Goal: Task Accomplishment & Management: Complete application form

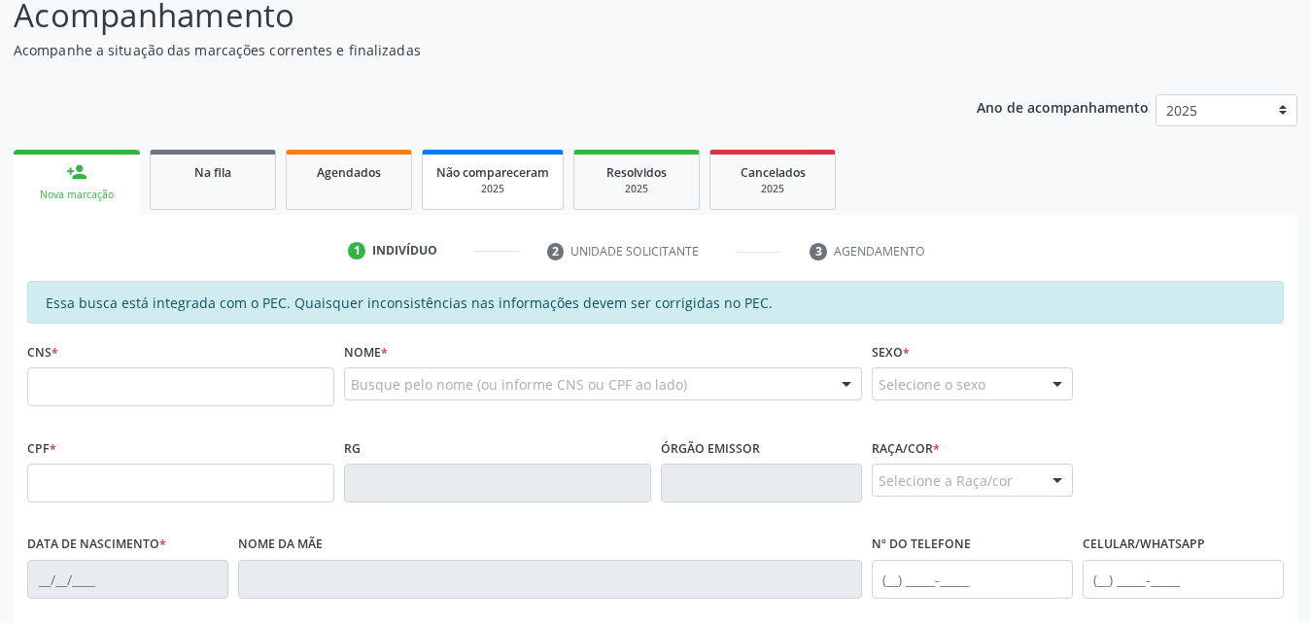
scroll to position [97, 0]
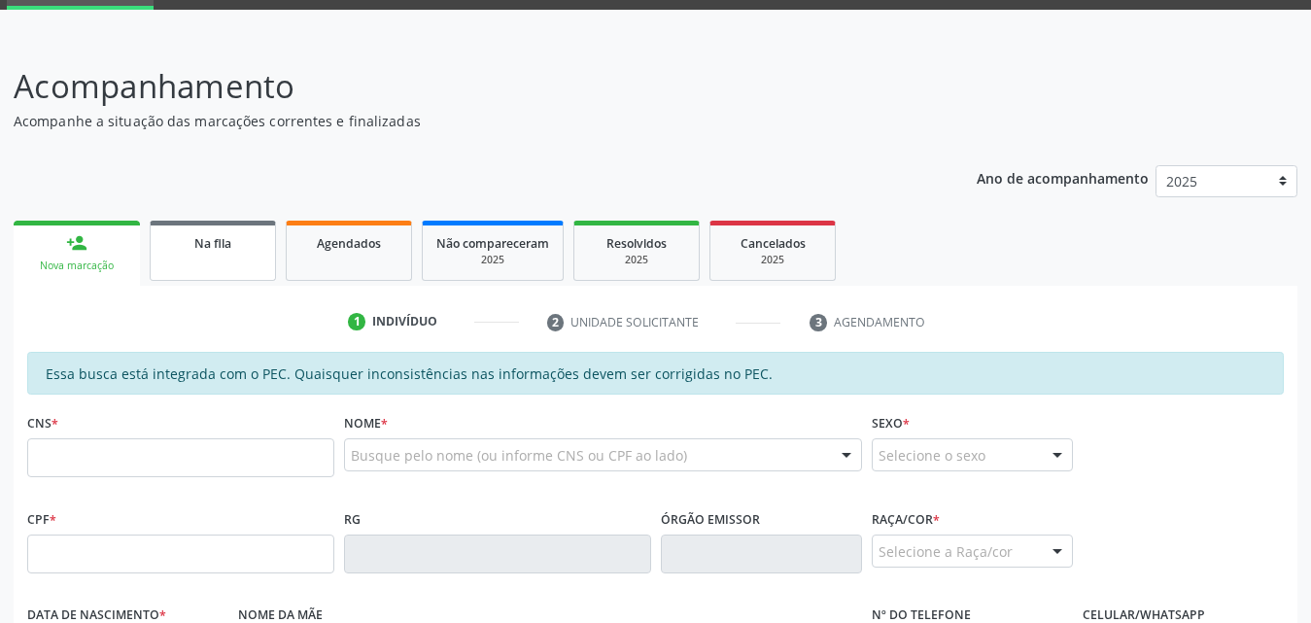
click at [225, 245] on span "Na fila" at bounding box center [212, 243] width 37 height 17
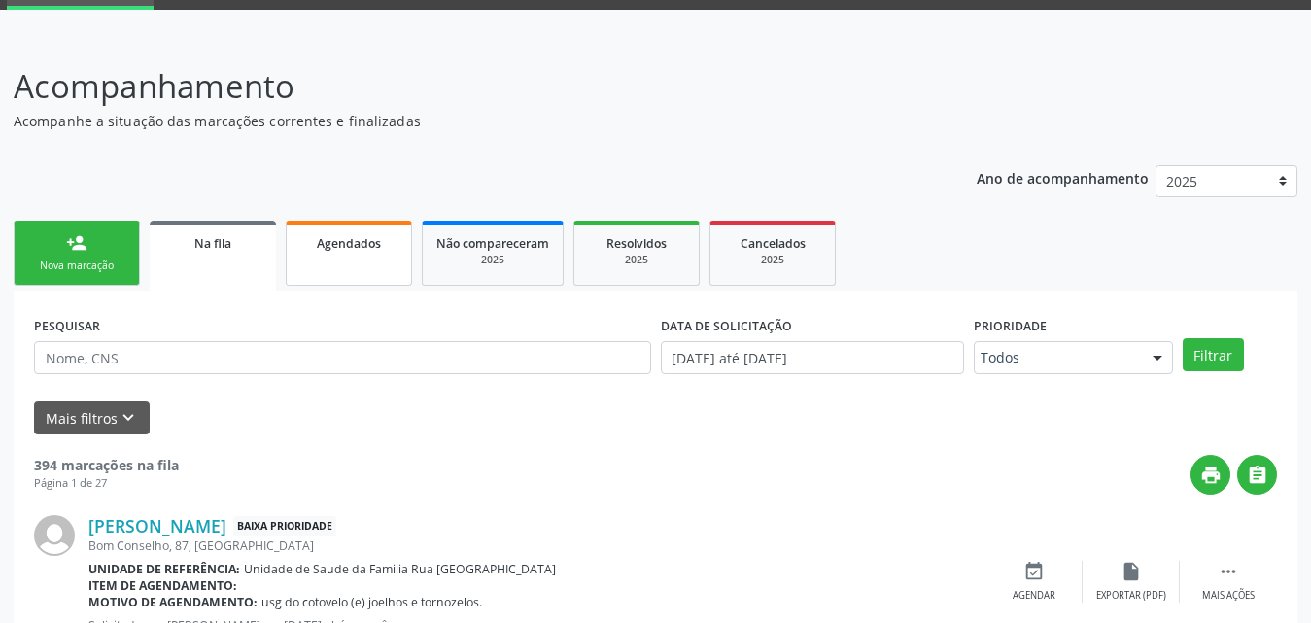
click at [340, 258] on link "Agendados" at bounding box center [349, 253] width 126 height 65
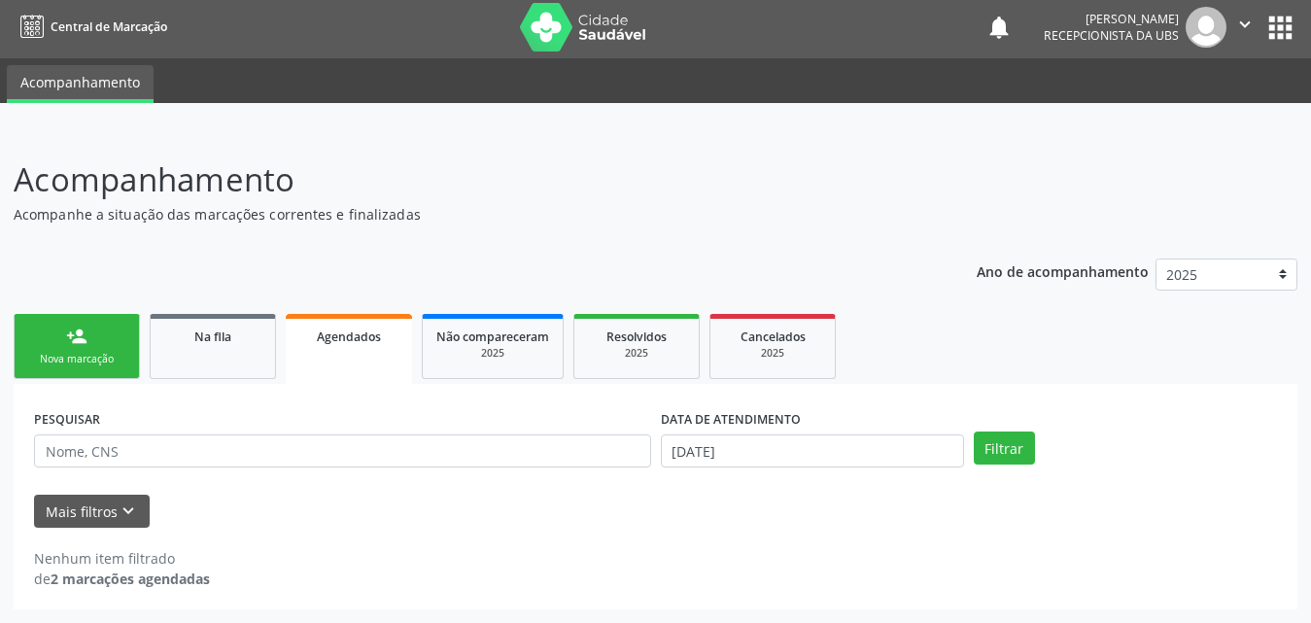
scroll to position [4, 0]
click at [217, 341] on span "Na fila" at bounding box center [212, 337] width 37 height 17
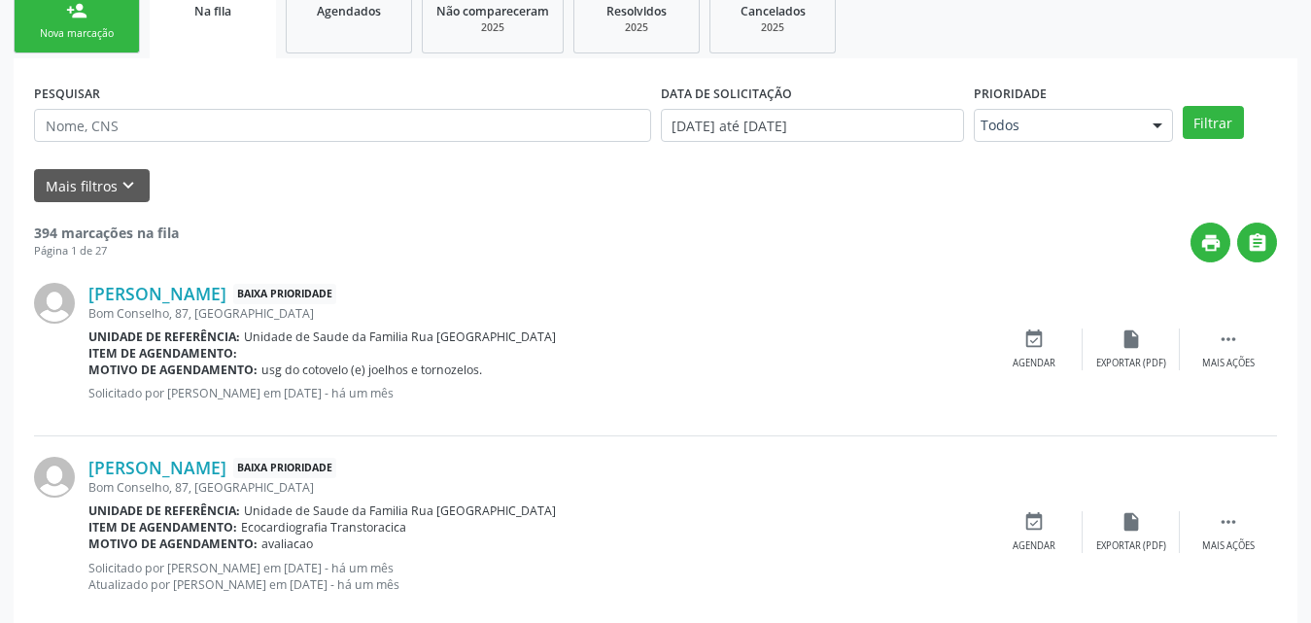
scroll to position [296, 0]
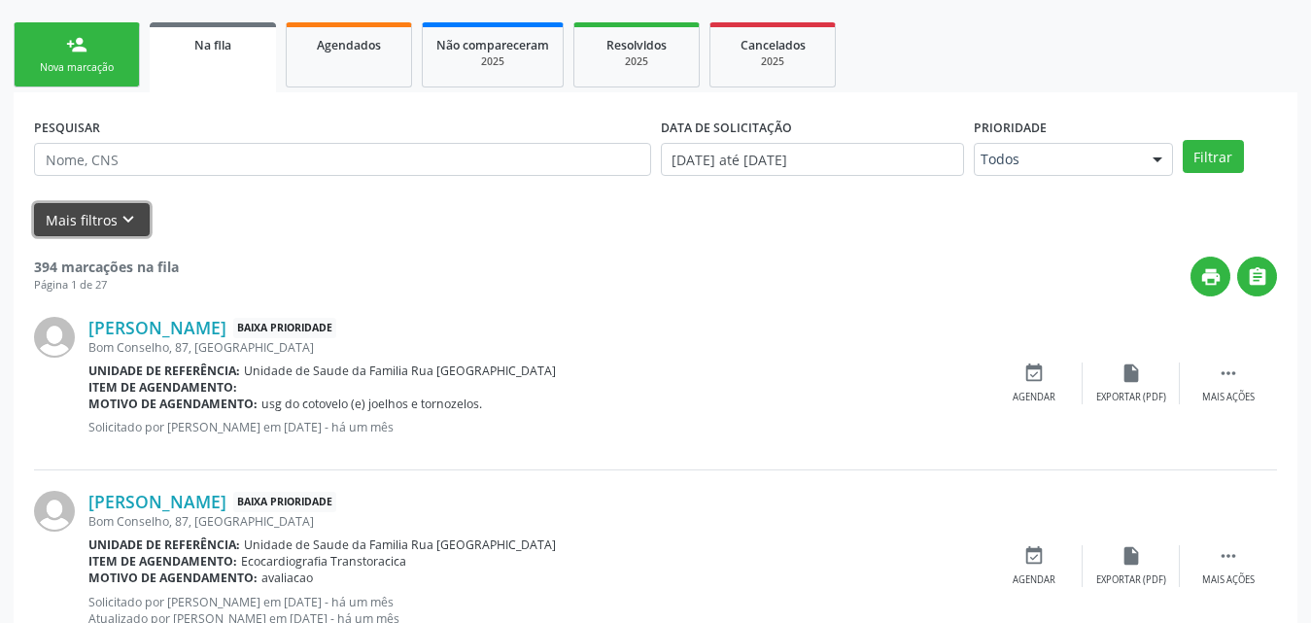
click at [105, 226] on button "Mais filtros keyboard_arrow_down" at bounding box center [92, 220] width 116 height 34
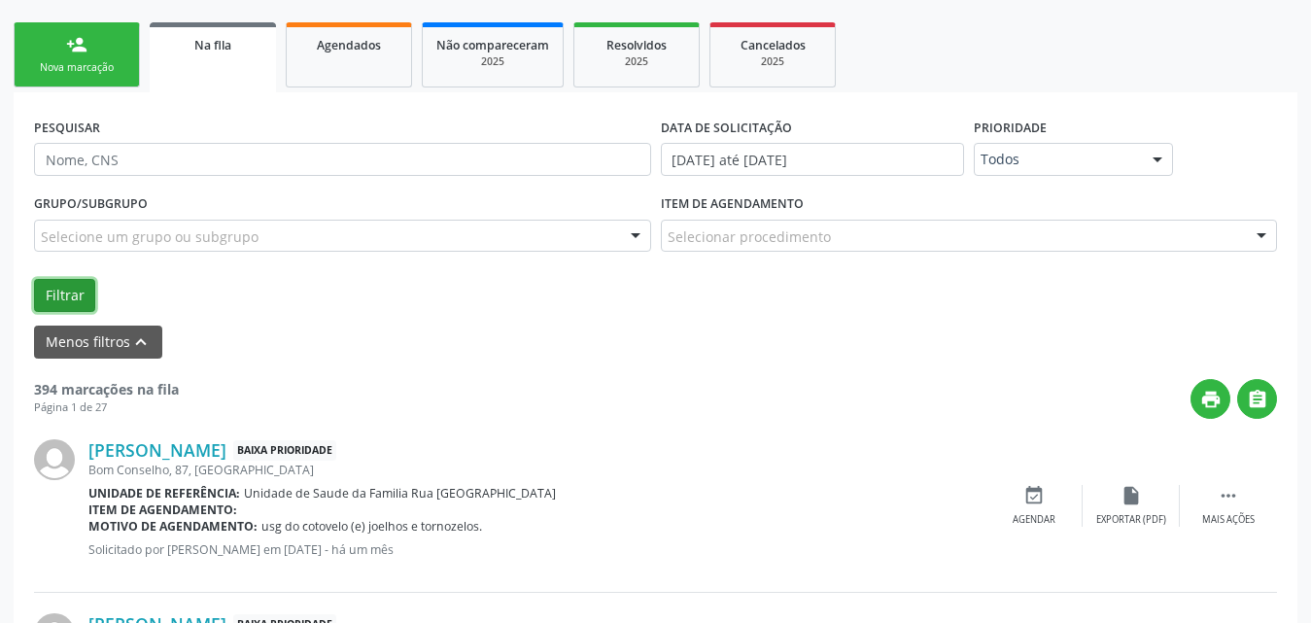
click at [72, 301] on button "Filtrar" at bounding box center [64, 295] width 61 height 33
click at [641, 226] on div at bounding box center [635, 237] width 29 height 33
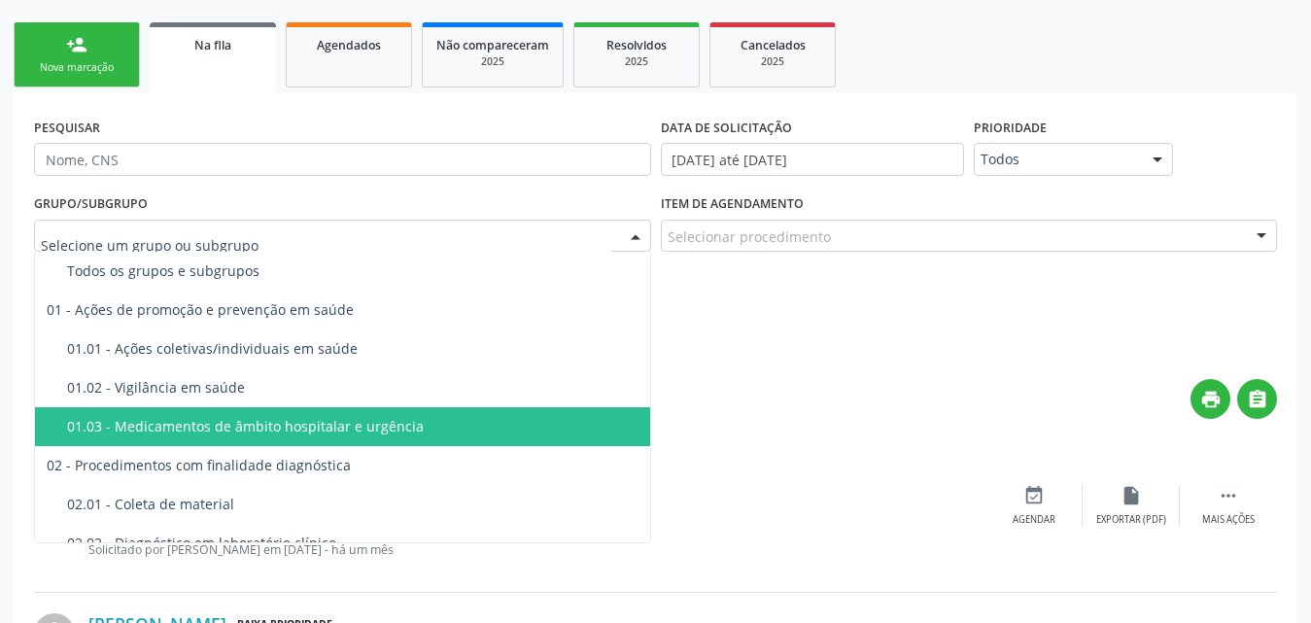
scroll to position [194, 0]
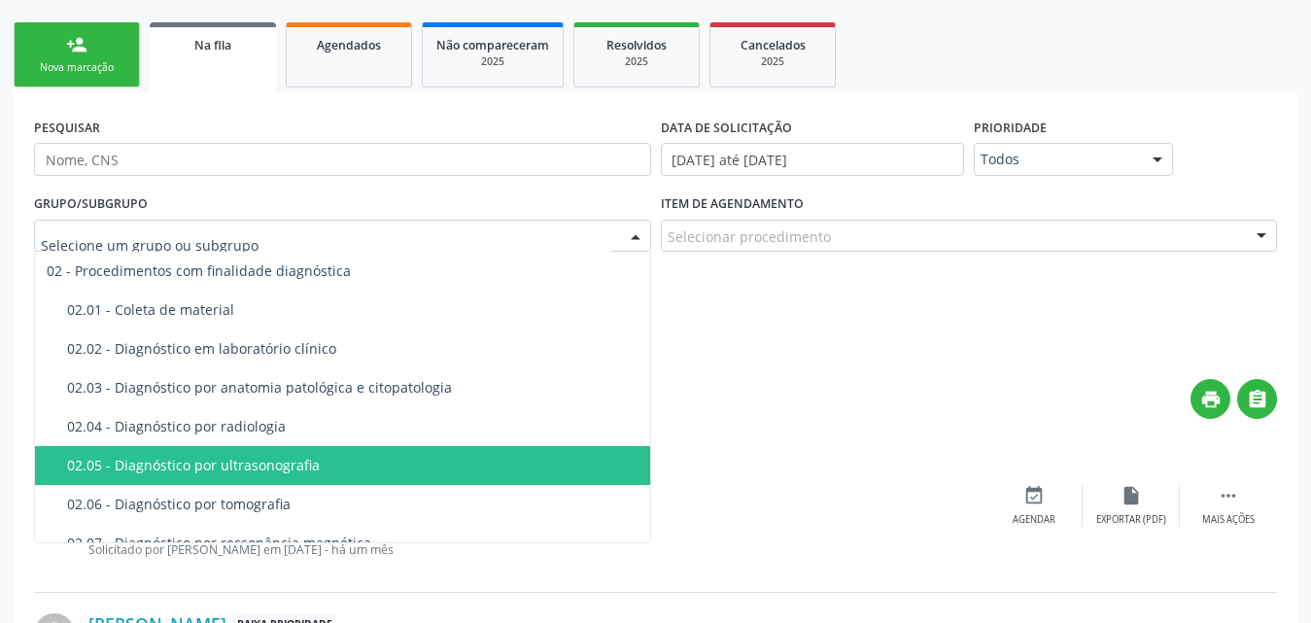
click at [211, 462] on div "02.05 - Diagnóstico por ultrasonografia" at bounding box center [357, 466] width 580 height 16
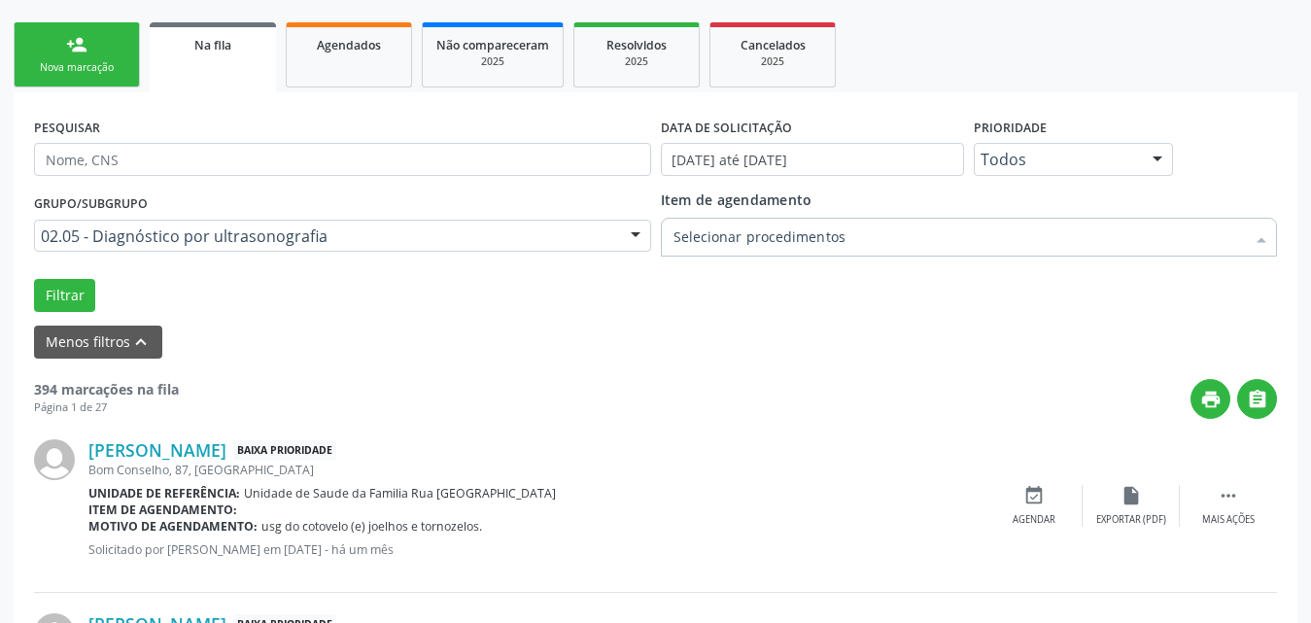
click at [1270, 235] on div at bounding box center [1261, 239] width 29 height 33
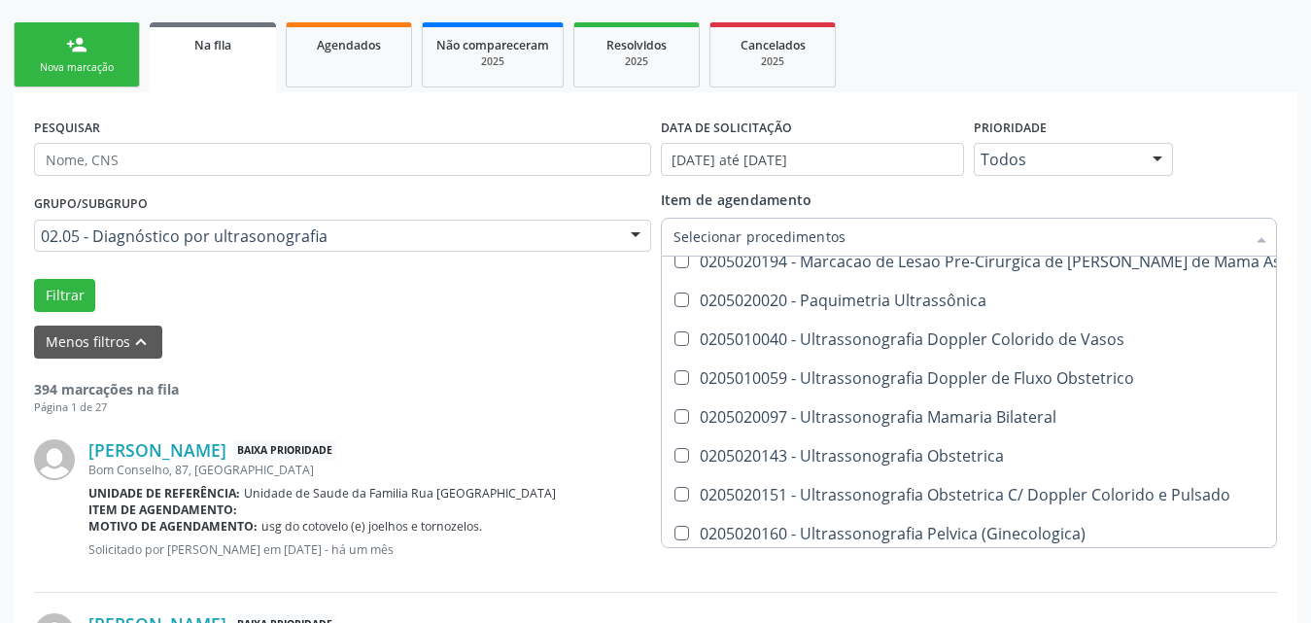
scroll to position [292, 0]
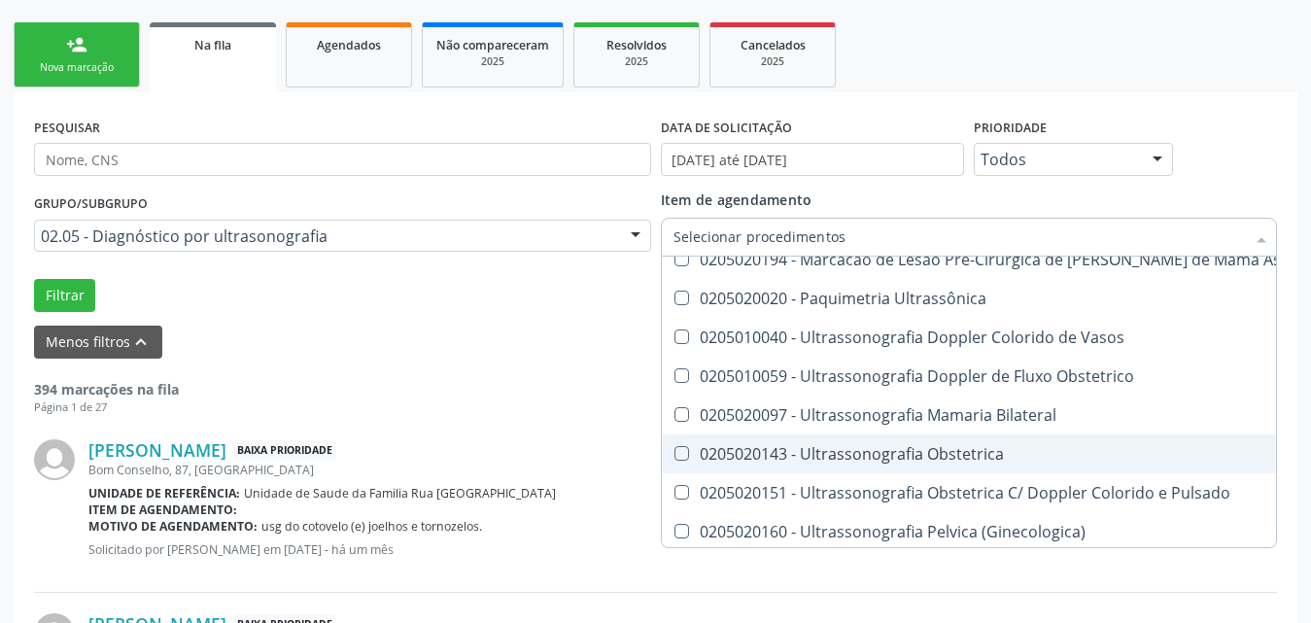
click at [685, 447] on Obstetrica at bounding box center [682, 453] width 15 height 15
click at [675, 447] on Obstetrica "checkbox" at bounding box center [668, 453] width 13 height 13
checkbox Obstetrica "true"
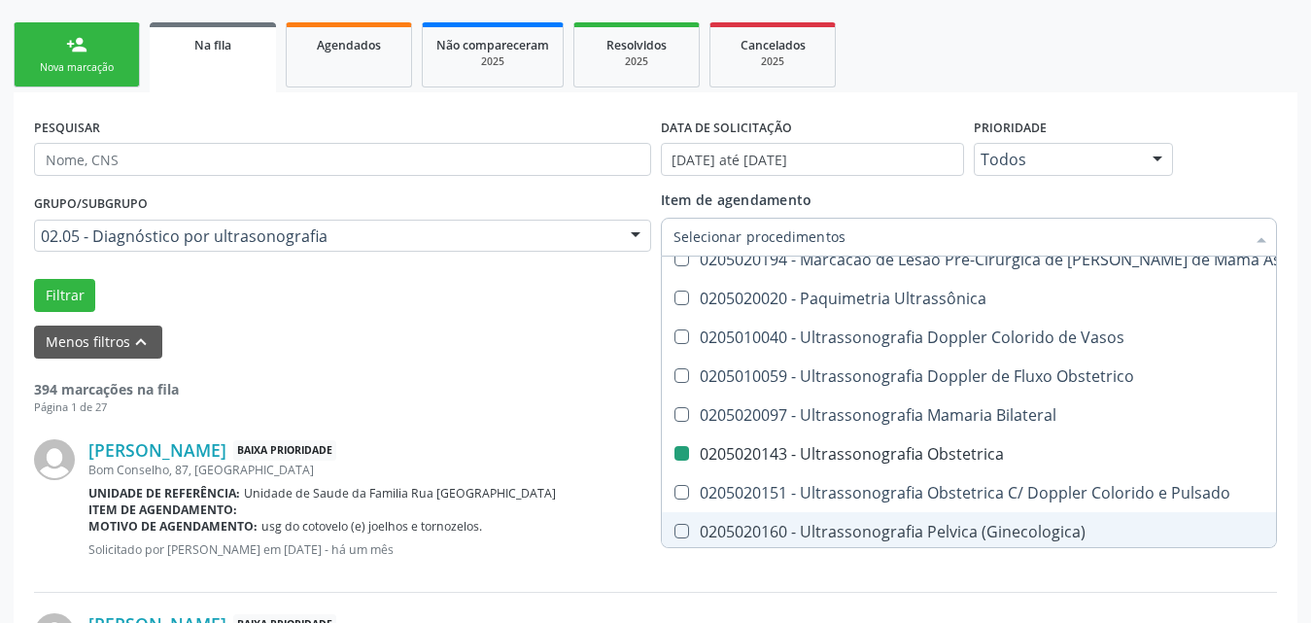
checkbox Transtoracica "true"
checkbox Obstetrica "false"
click at [627, 532] on div "Motivo de agendamento: usg do cotovelo (e) joelhos e tornozelos." at bounding box center [536, 526] width 897 height 17
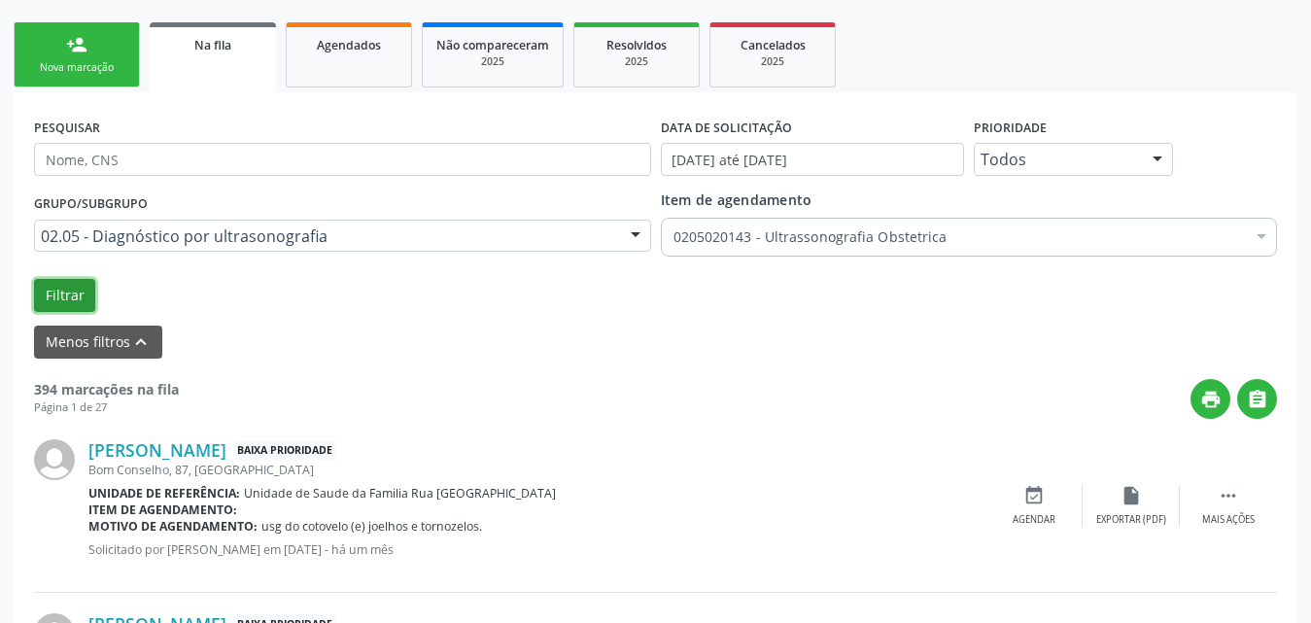
click at [82, 296] on button "Filtrar" at bounding box center [64, 295] width 61 height 33
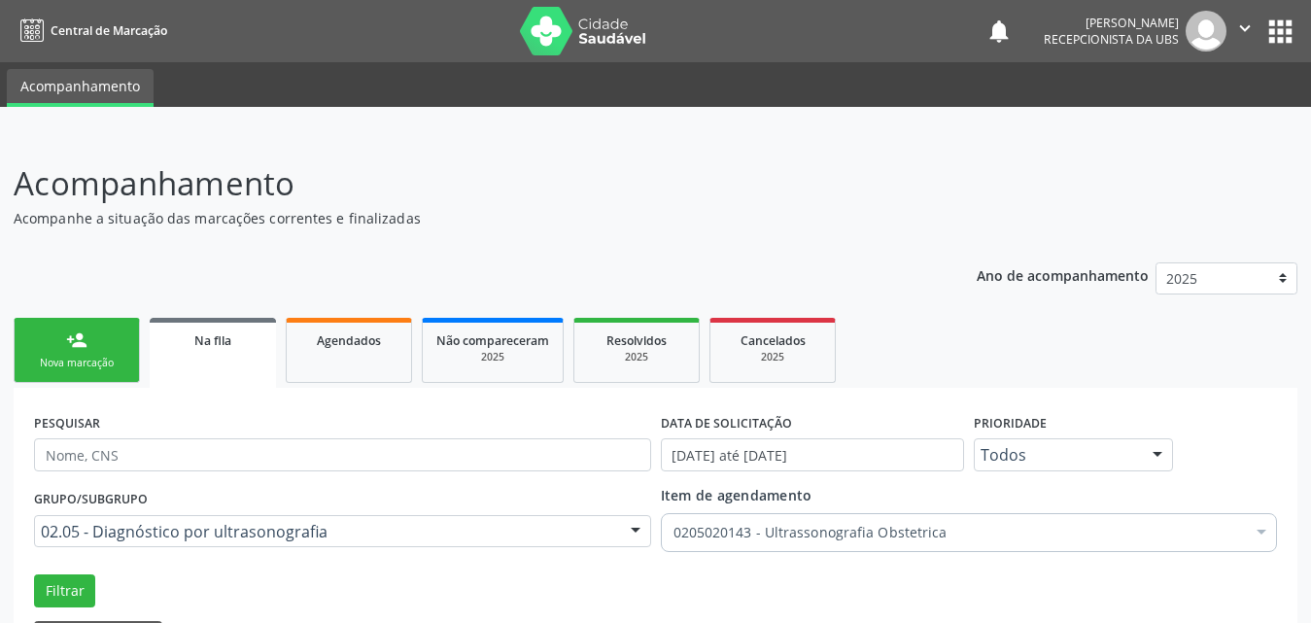
click at [84, 383] on link "person_add Nova marcação" at bounding box center [77, 350] width 126 height 65
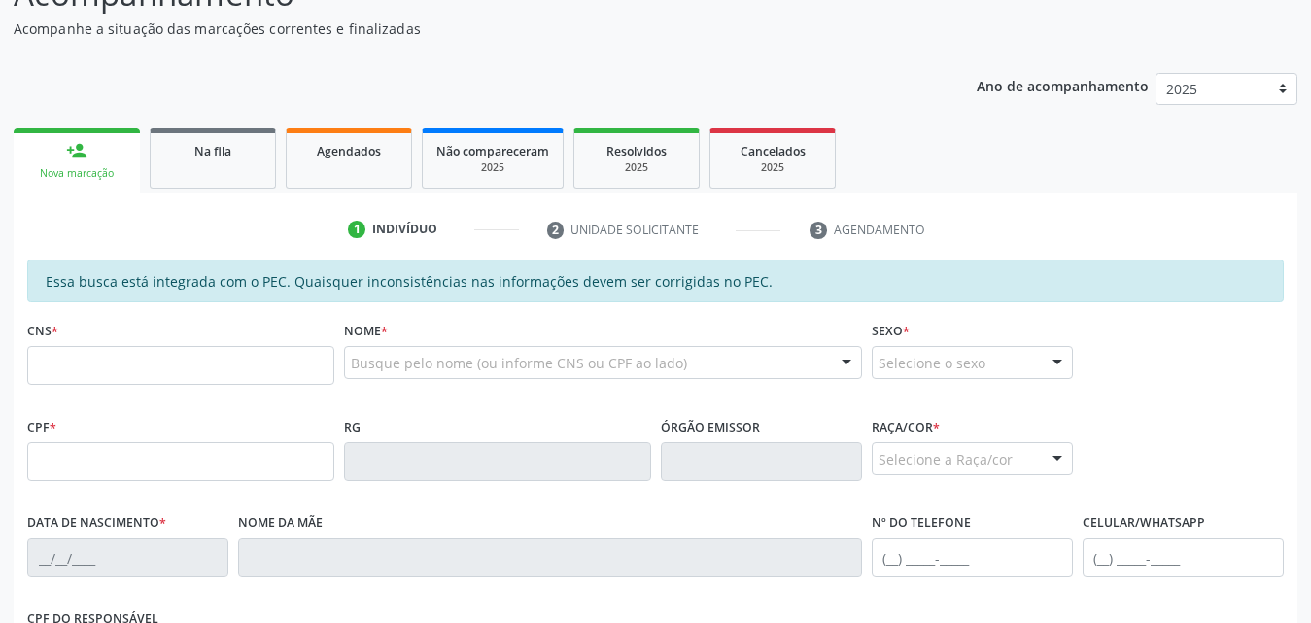
scroll to position [194, 0]
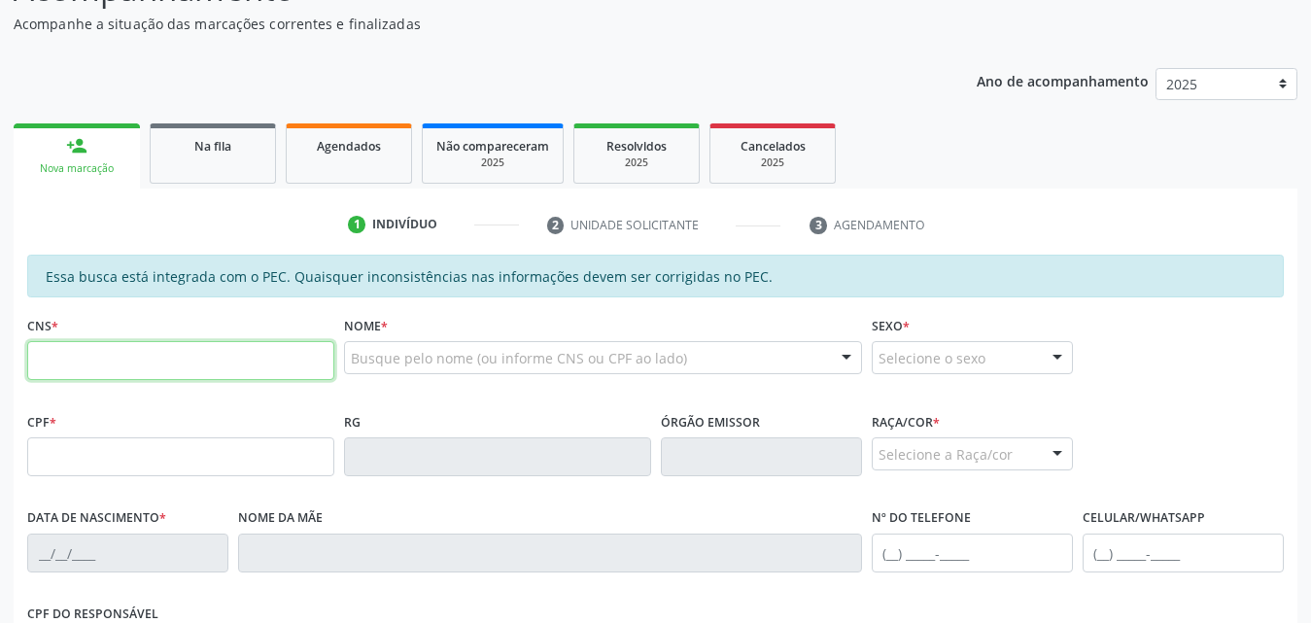
drag, startPoint x: 209, startPoint y: 359, endPoint x: 317, endPoint y: 360, distance: 107.9
click at [218, 360] on input "text" at bounding box center [180, 360] width 307 height 39
type input "700 5017 5332 9051"
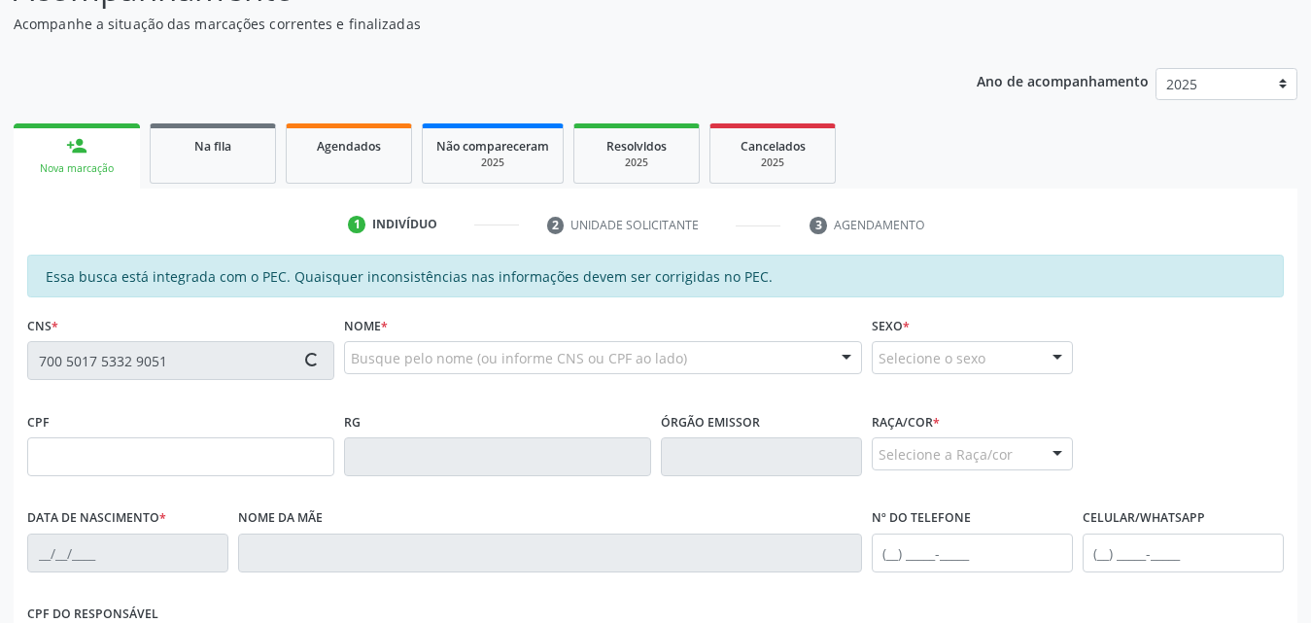
type input "132.871.704-65"
type input "03/01/1998"
type input "Damiana dos Santos"
type input "(82) 99134-1359"
type input "12"
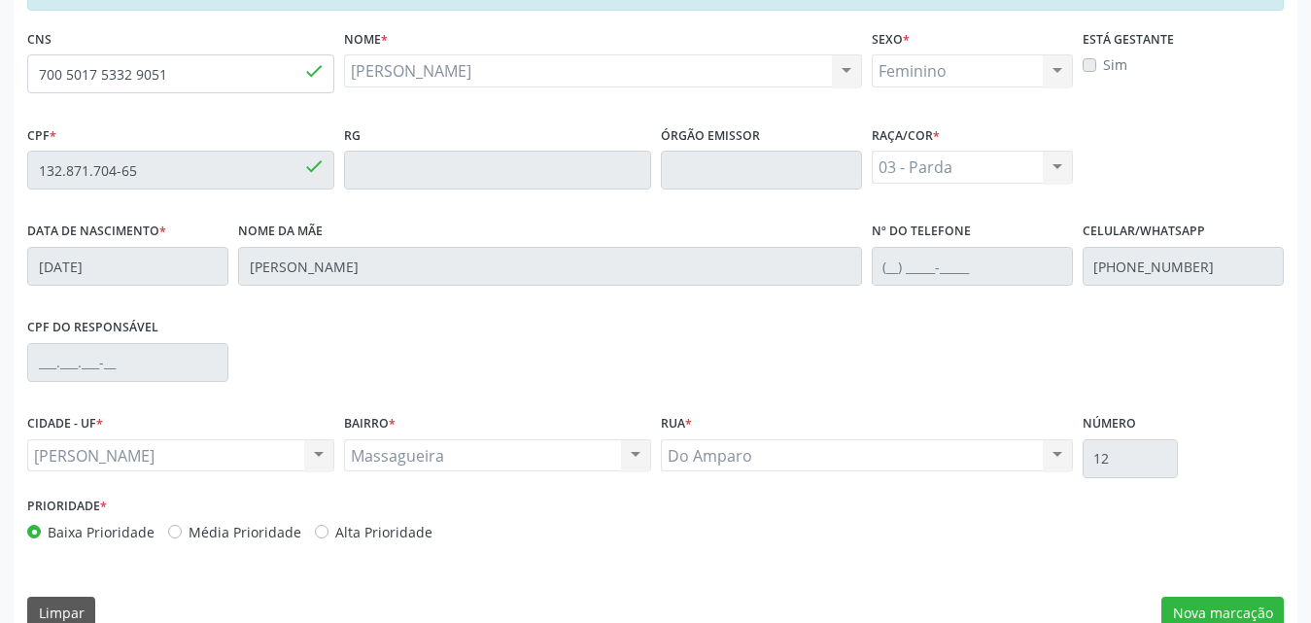
scroll to position [514, 0]
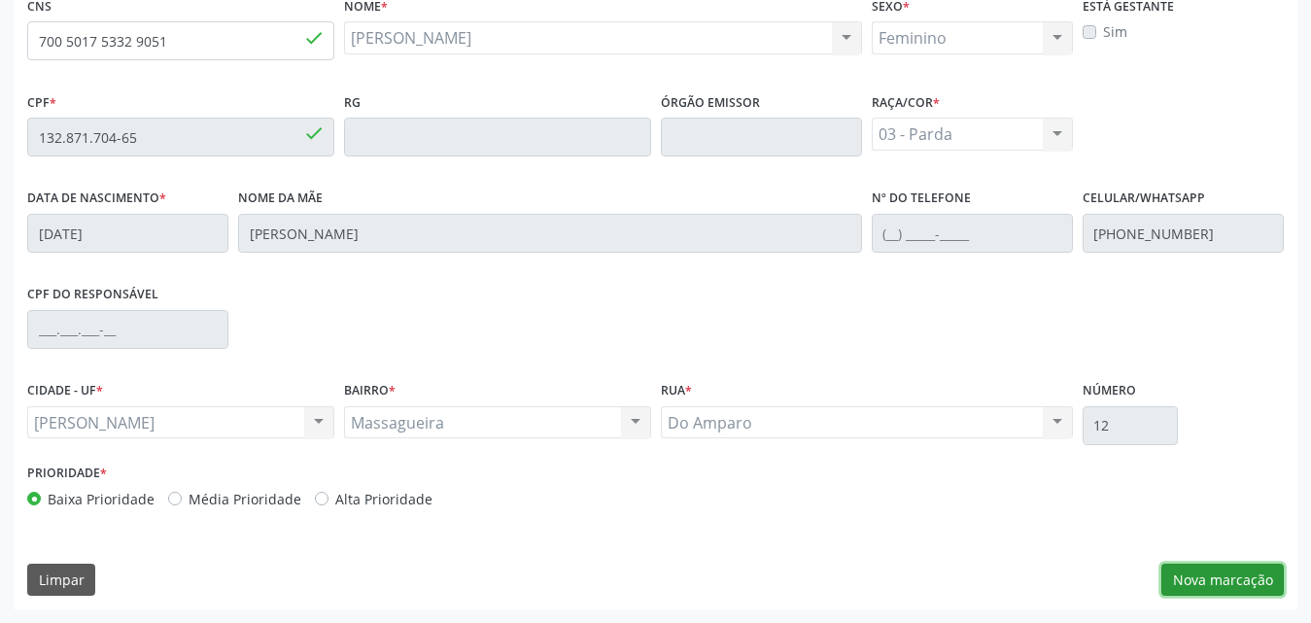
click at [1206, 578] on button "Nova marcação" at bounding box center [1223, 580] width 122 height 33
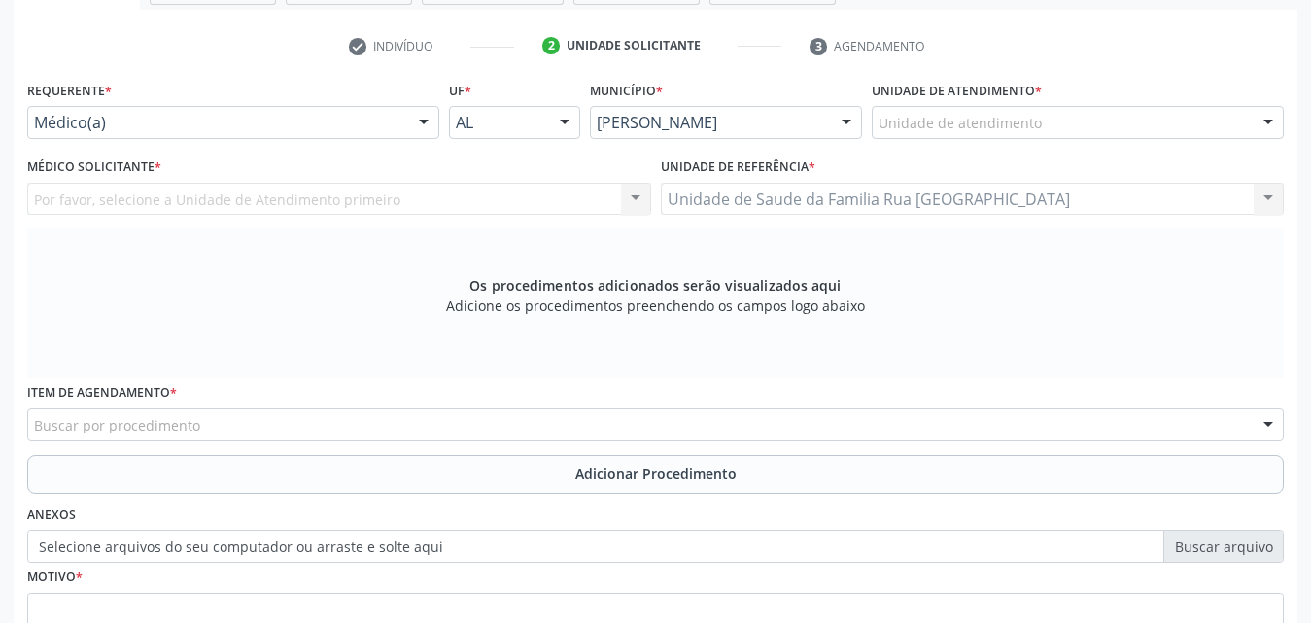
scroll to position [223, 0]
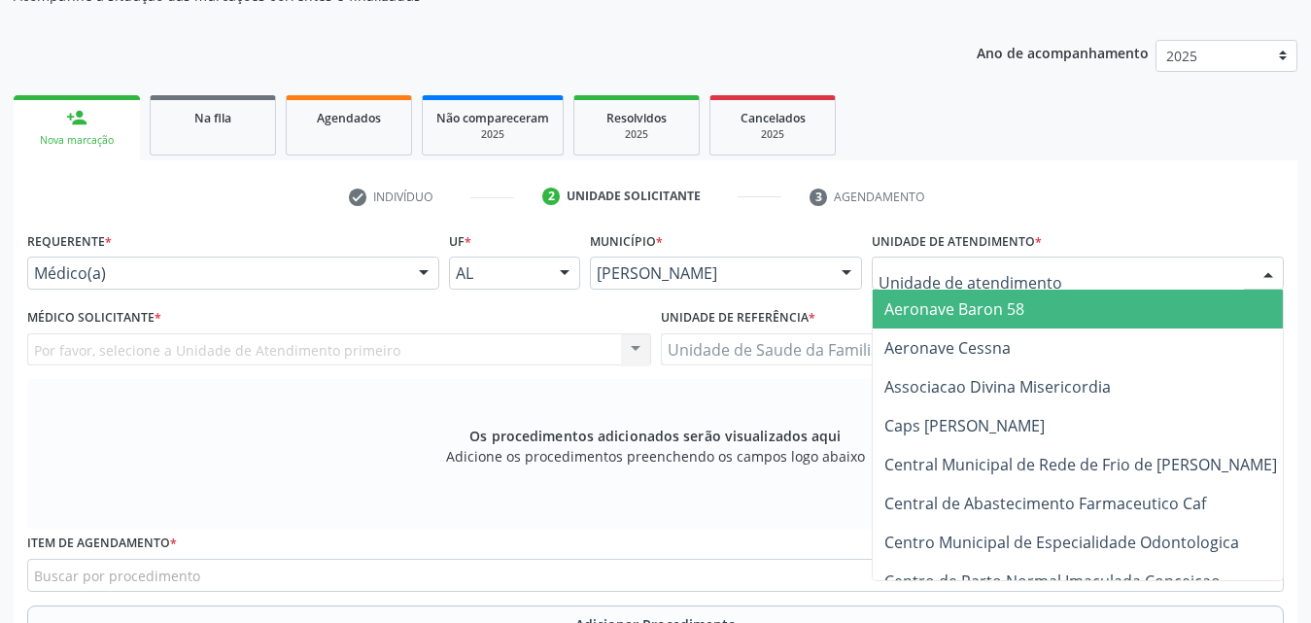
click at [1238, 270] on div at bounding box center [1078, 273] width 412 height 33
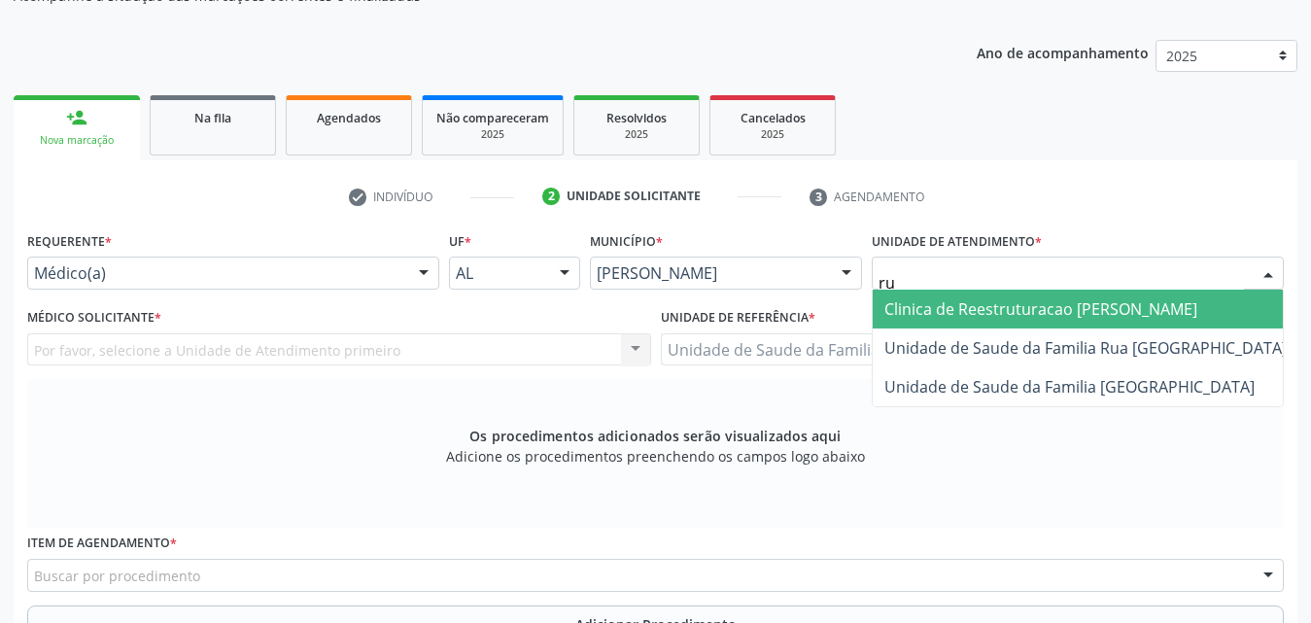
type input "rua"
click at [1134, 302] on span "Unidade de Saude da Familia Rua [GEOGRAPHIC_DATA]" at bounding box center [1086, 308] width 402 height 21
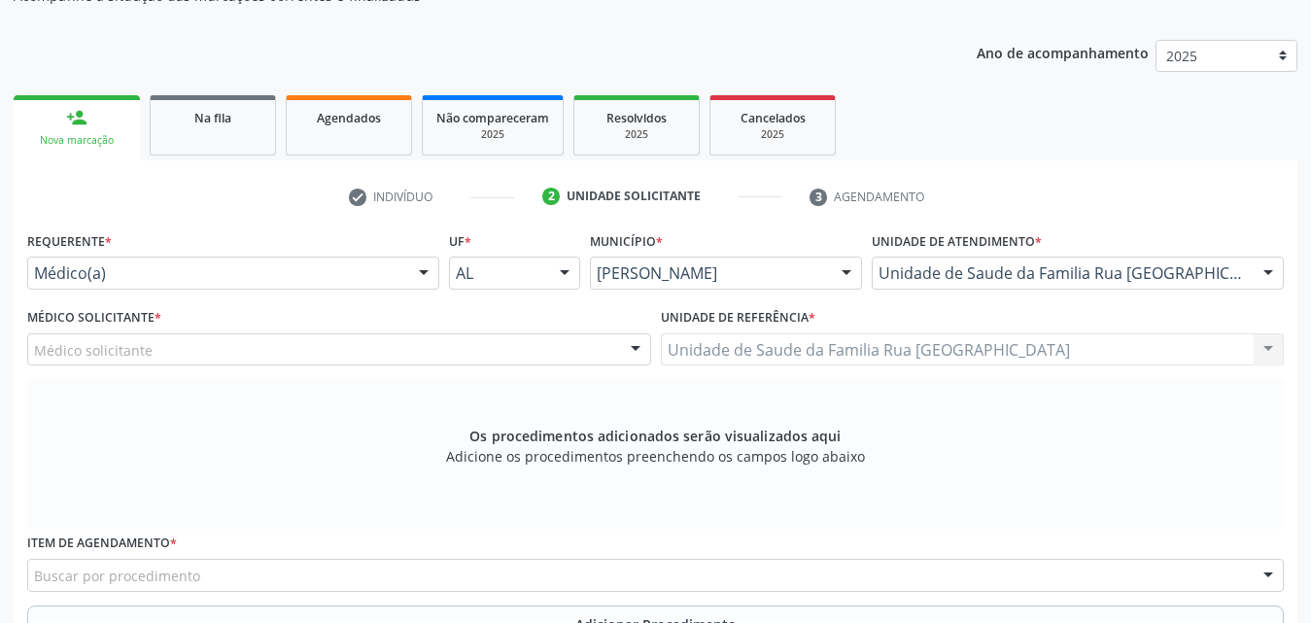
click at [634, 345] on div at bounding box center [635, 350] width 29 height 33
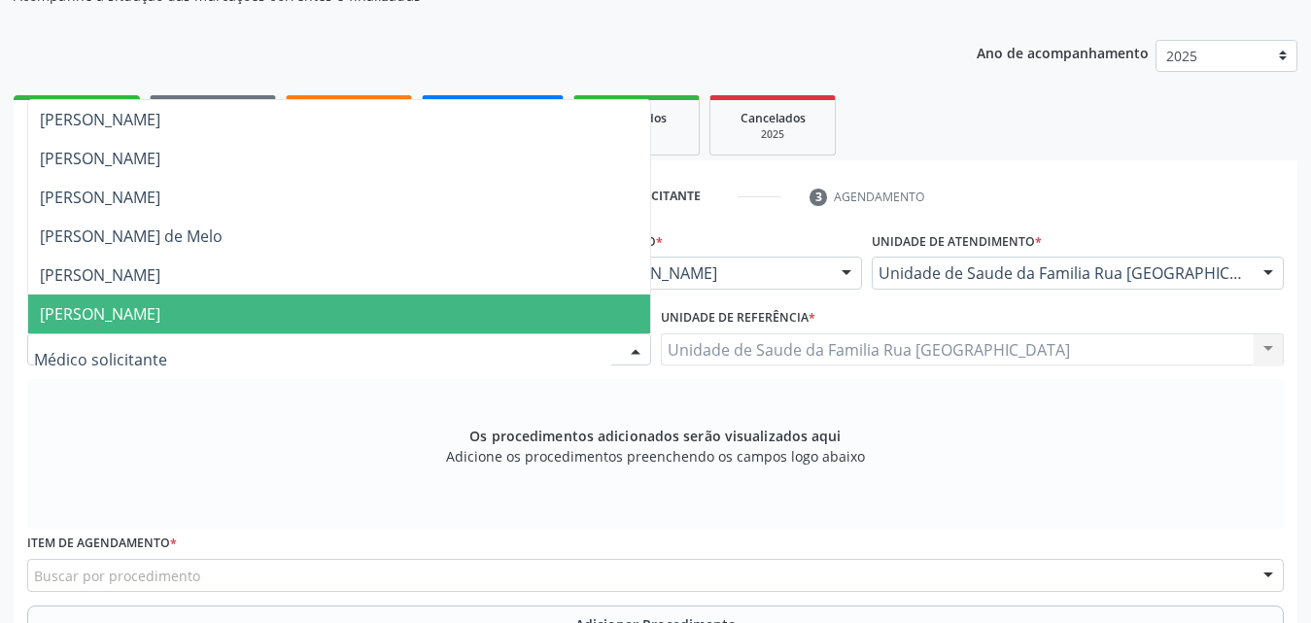
click at [160, 315] on span "Thayslane Silva Cavalcante" at bounding box center [100, 313] width 121 height 21
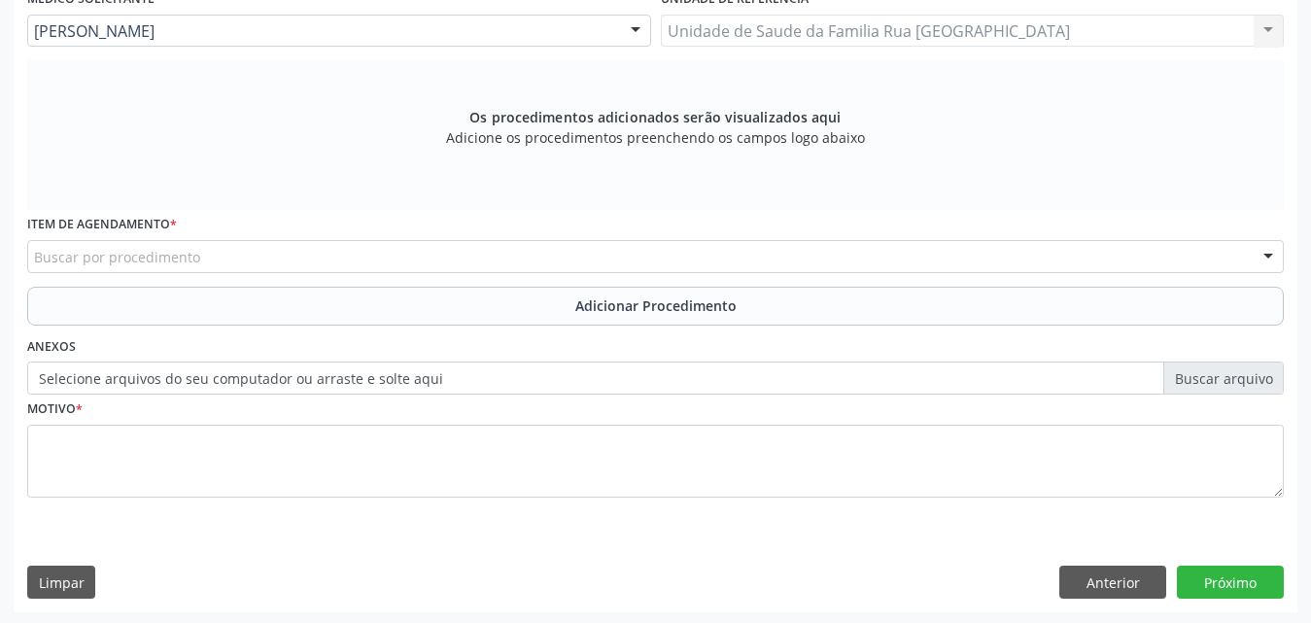
scroll to position [544, 0]
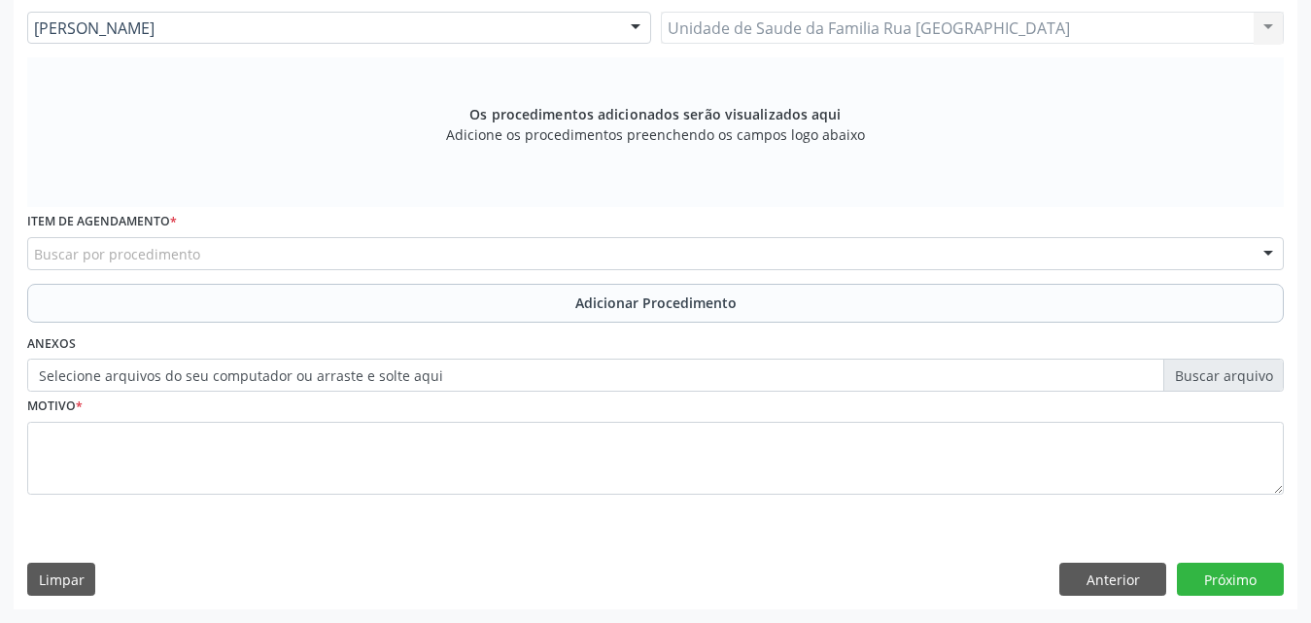
click at [358, 254] on div "Buscar por procedimento" at bounding box center [655, 253] width 1257 height 33
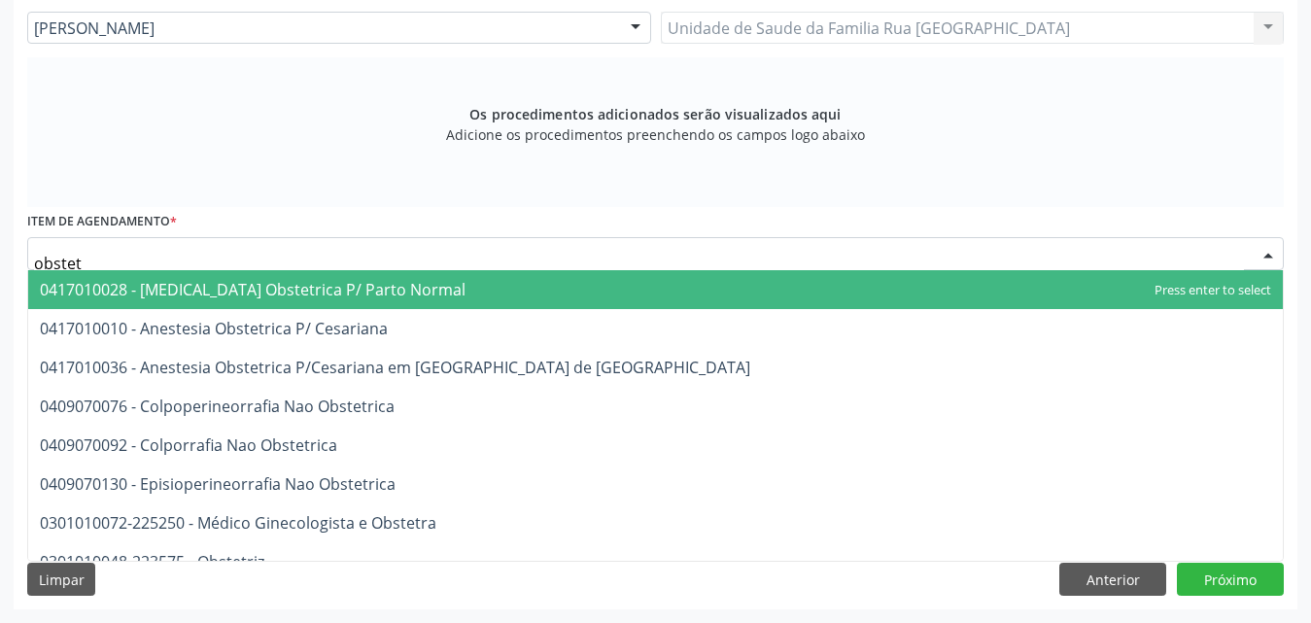
type input "obstetr"
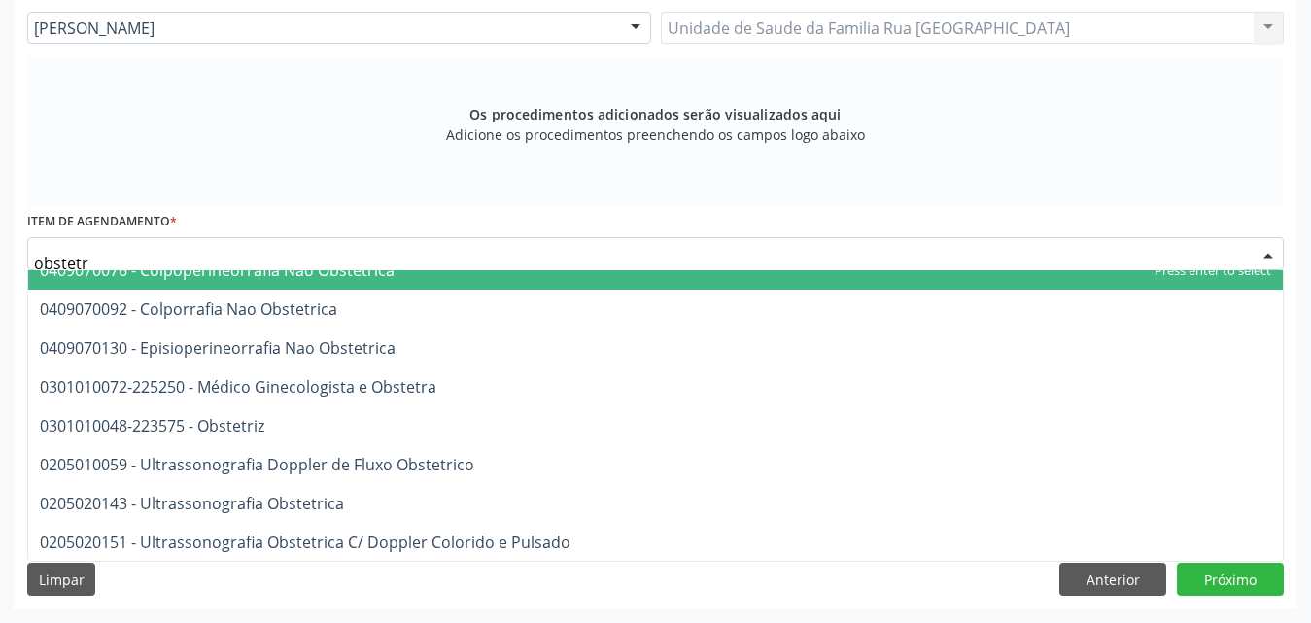
scroll to position [137, 0]
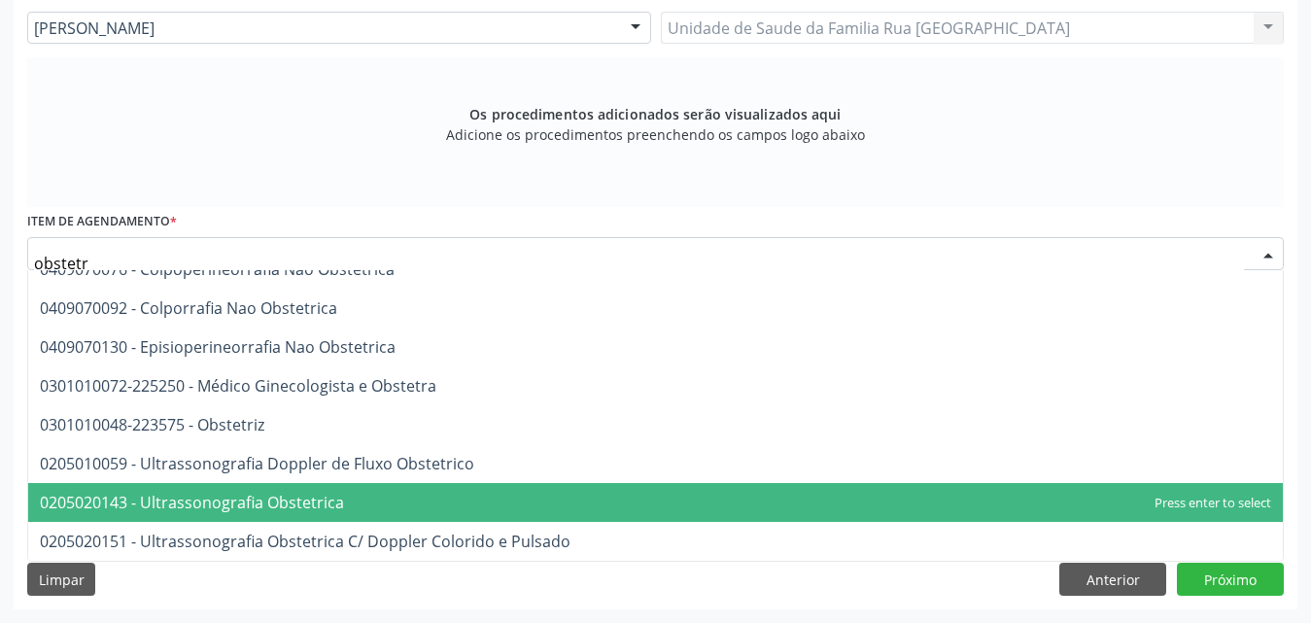
click at [317, 508] on span "0205020143 - Ultrassonografia Obstetrica" at bounding box center [192, 502] width 304 height 21
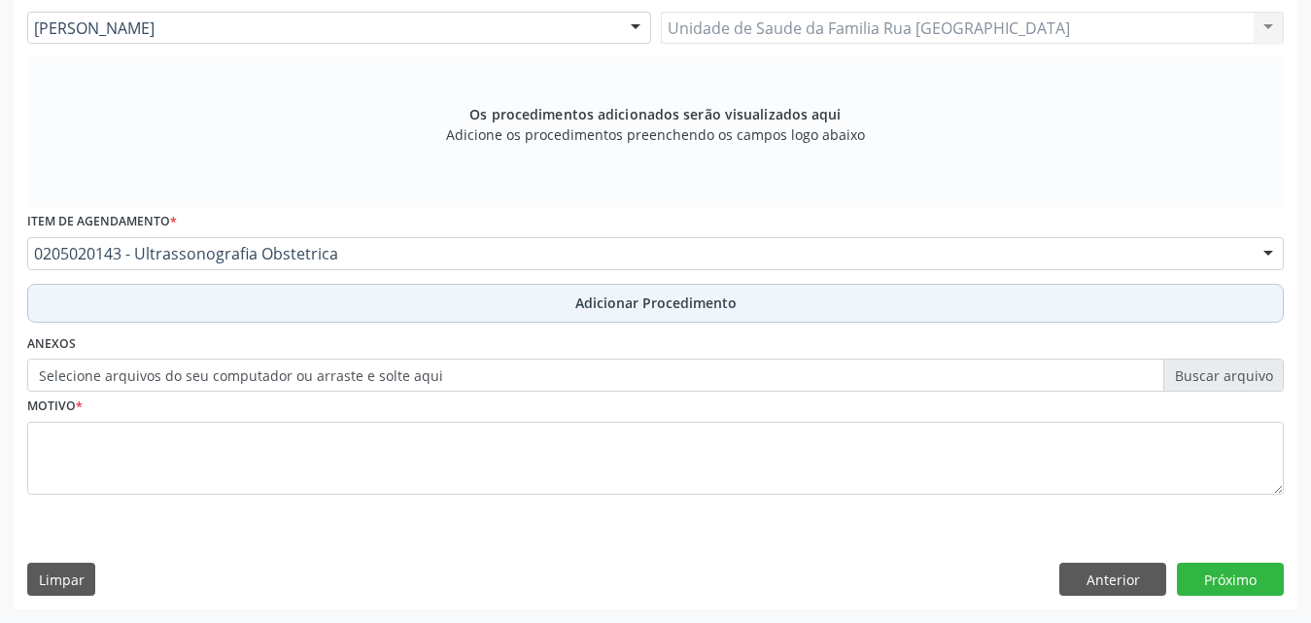
click at [670, 300] on span "Adicionar Procedimento" at bounding box center [655, 303] width 161 height 20
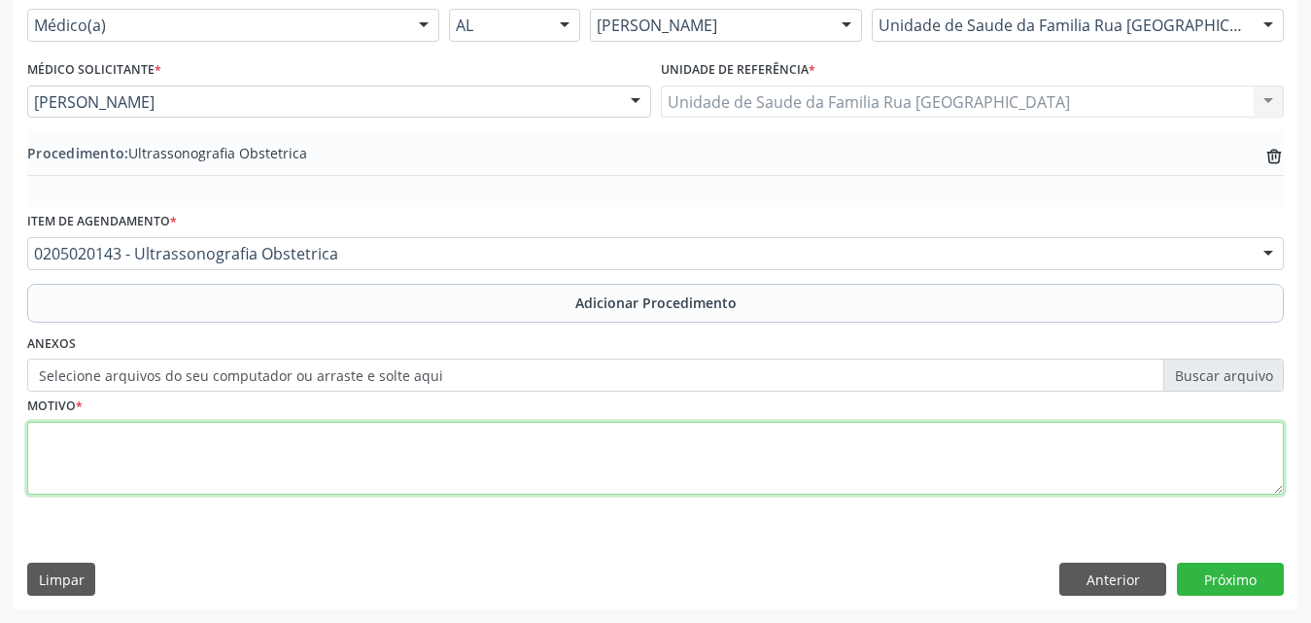
click at [303, 470] on textarea at bounding box center [655, 459] width 1257 height 74
type textarea "s"
type textarea "SUPERVISAO DE GRAVIDEZ."
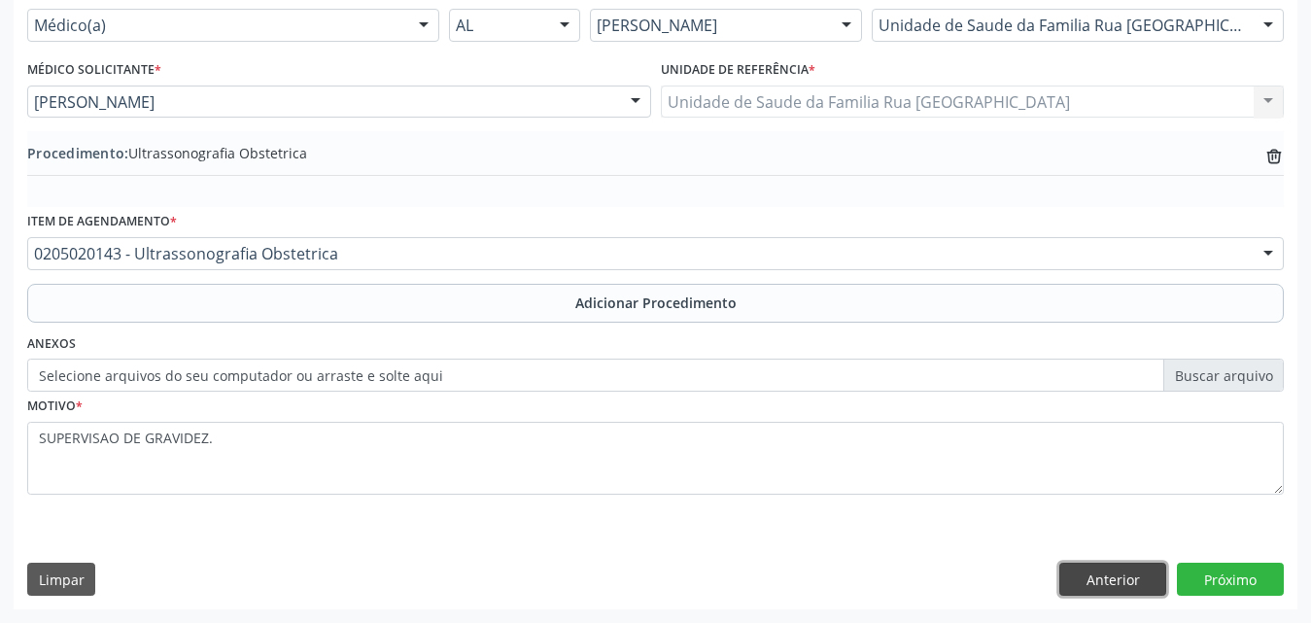
click at [1108, 575] on button "Anterior" at bounding box center [1113, 579] width 107 height 33
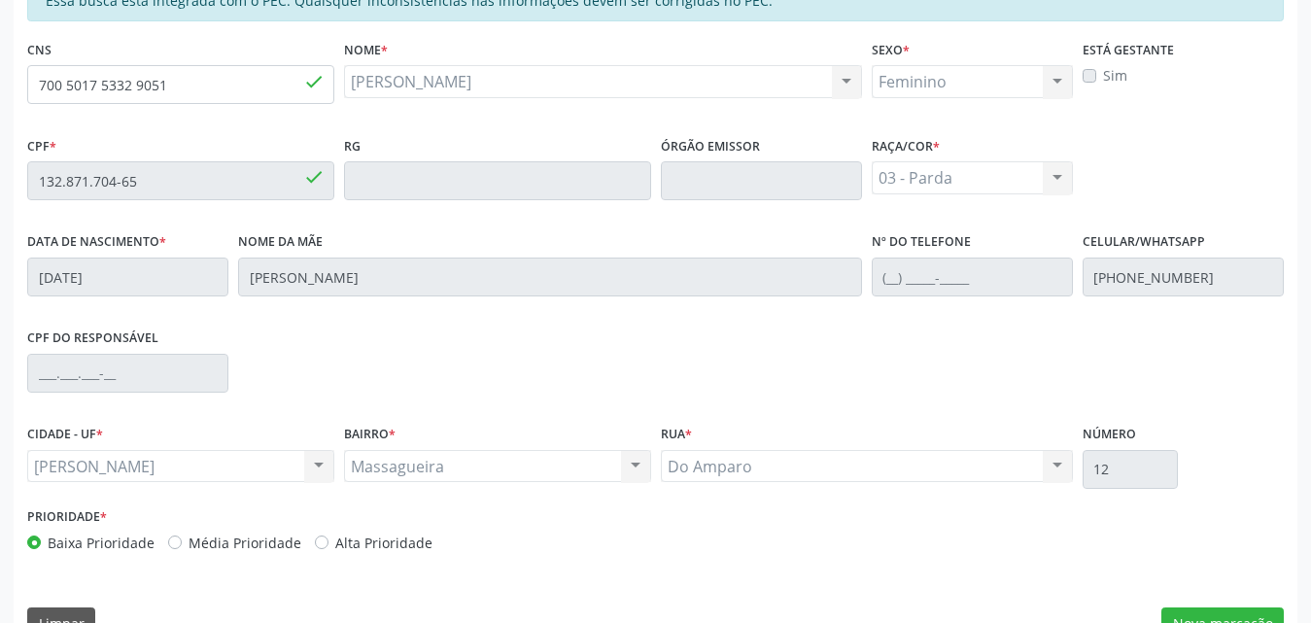
scroll to position [82, 0]
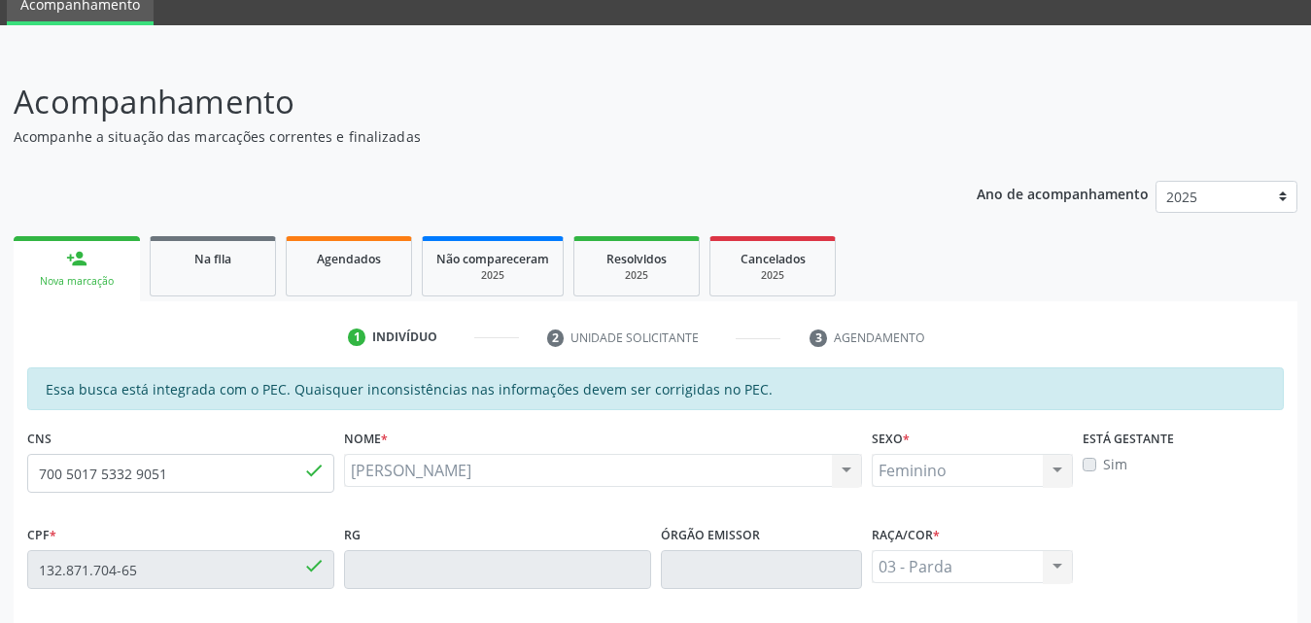
click at [1103, 467] on label "Sim" at bounding box center [1115, 464] width 24 height 20
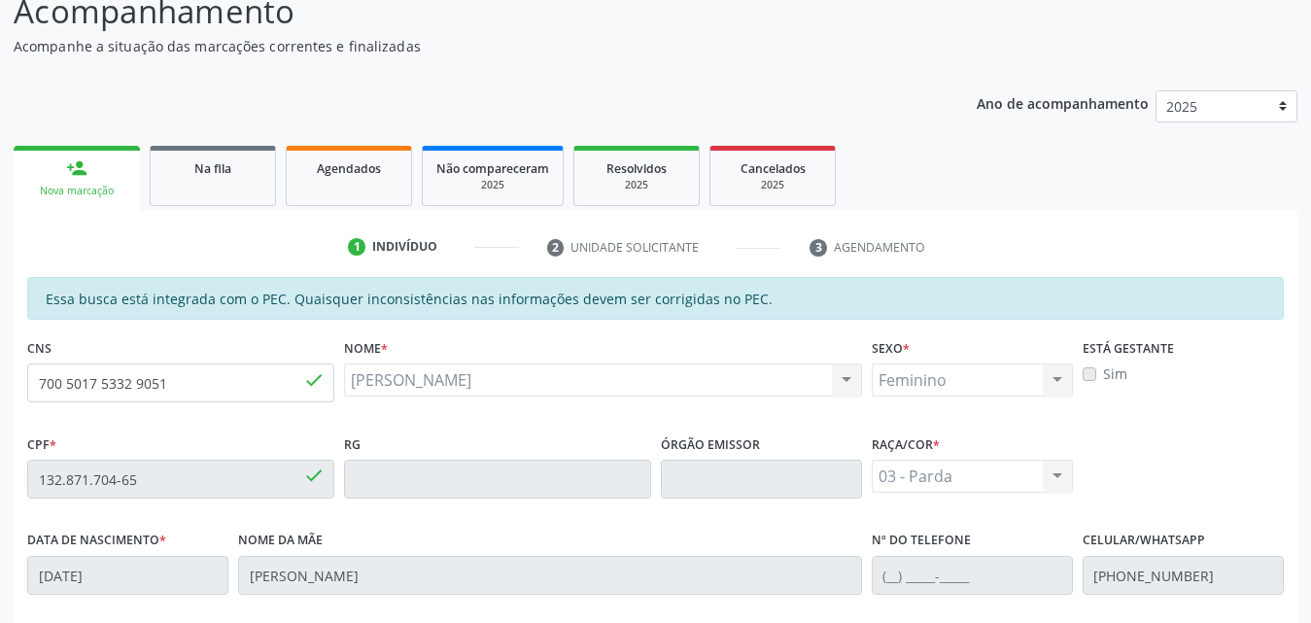
scroll to position [373, 0]
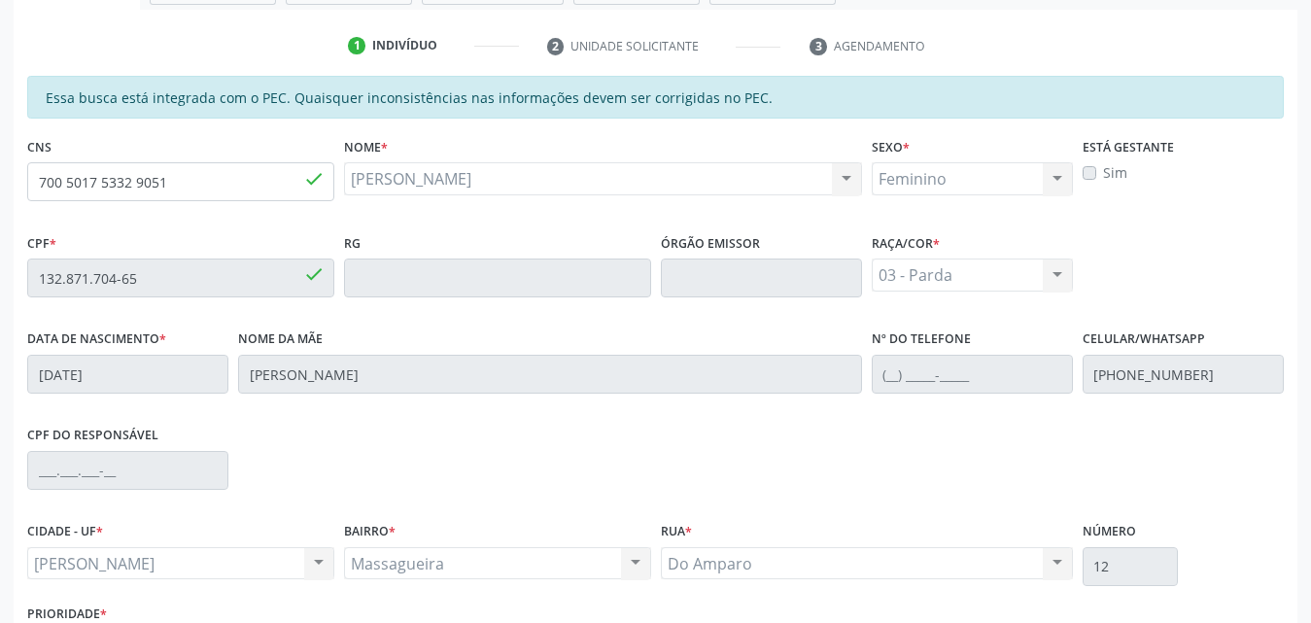
click at [1105, 172] on label "Sim" at bounding box center [1115, 172] width 24 height 20
click at [1103, 179] on label "Sim" at bounding box center [1115, 172] width 24 height 20
click at [1103, 176] on label "Sim" at bounding box center [1115, 172] width 24 height 20
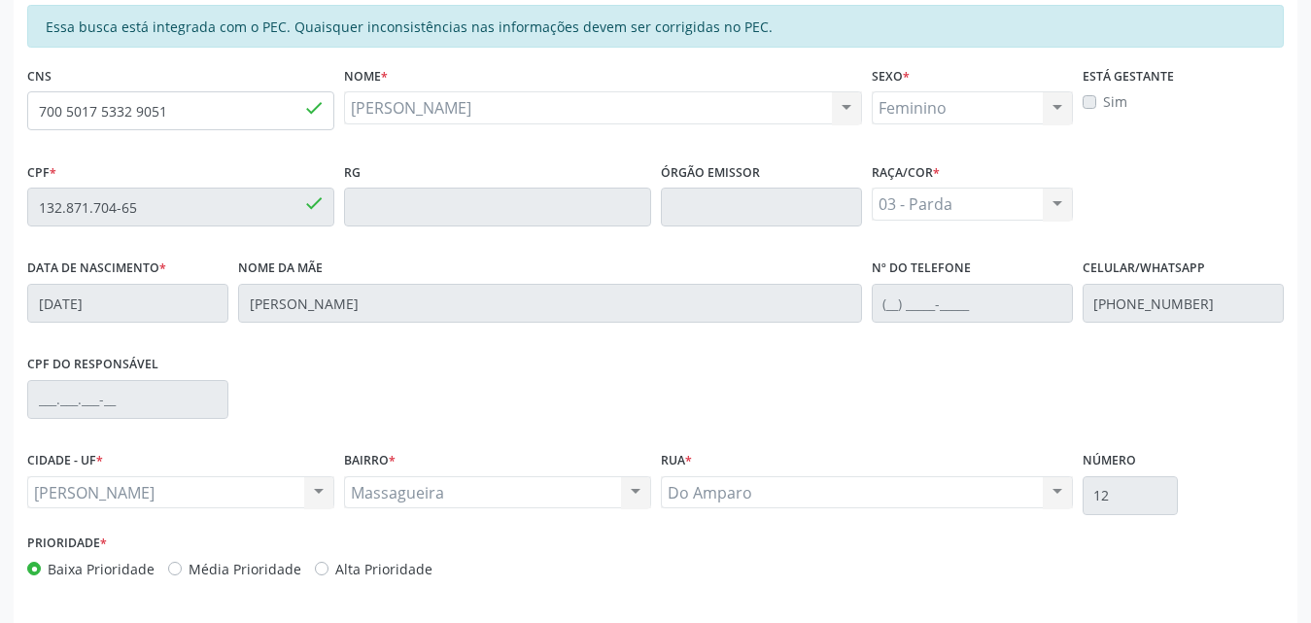
scroll to position [514, 0]
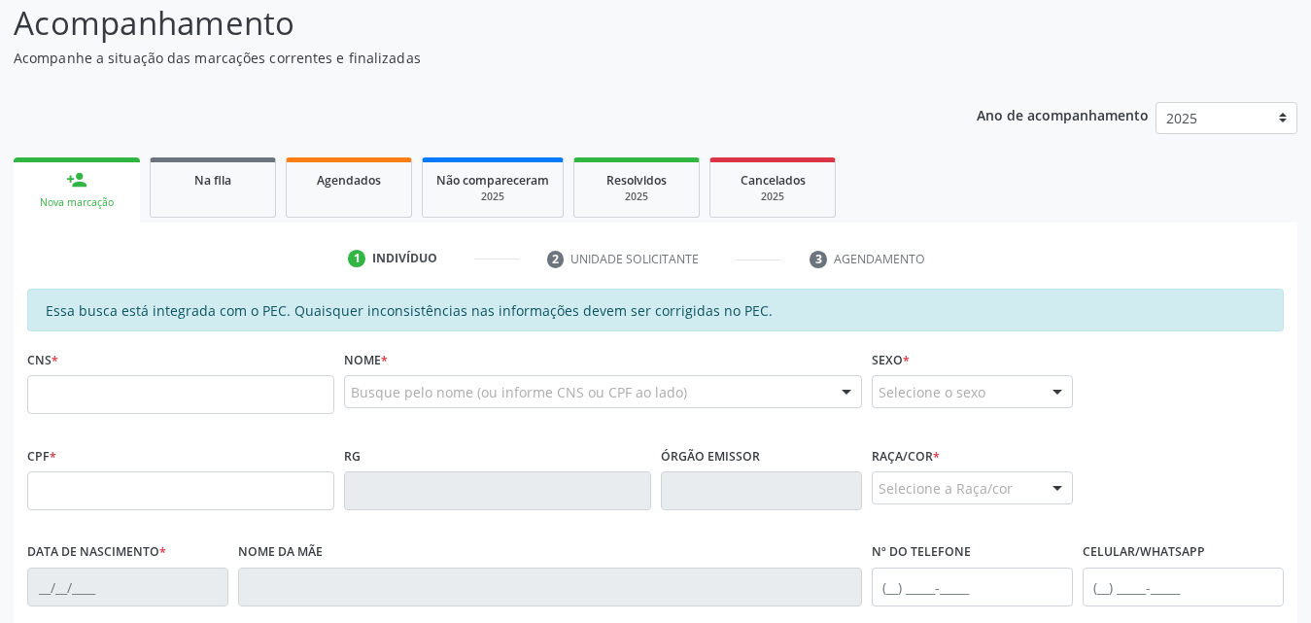
scroll to position [194, 0]
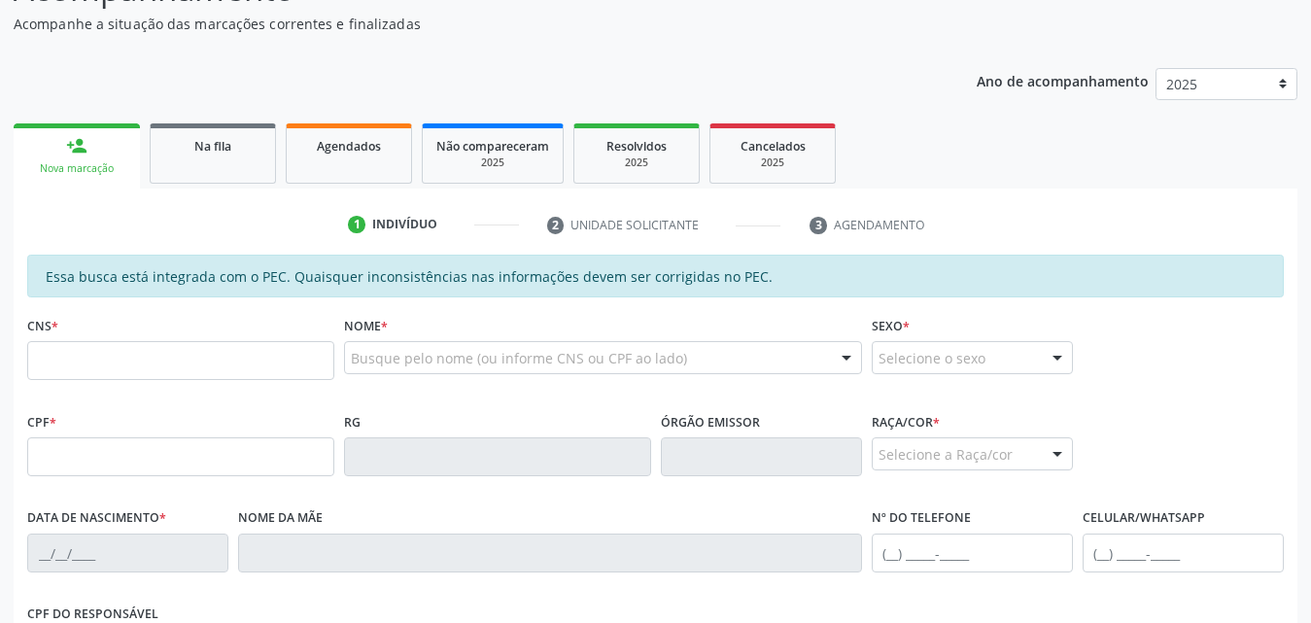
click at [80, 149] on div "person_add" at bounding box center [76, 145] width 21 height 21
click at [102, 171] on div "Nova marcação" at bounding box center [76, 168] width 99 height 15
click at [157, 351] on input "text" at bounding box center [180, 360] width 307 height 39
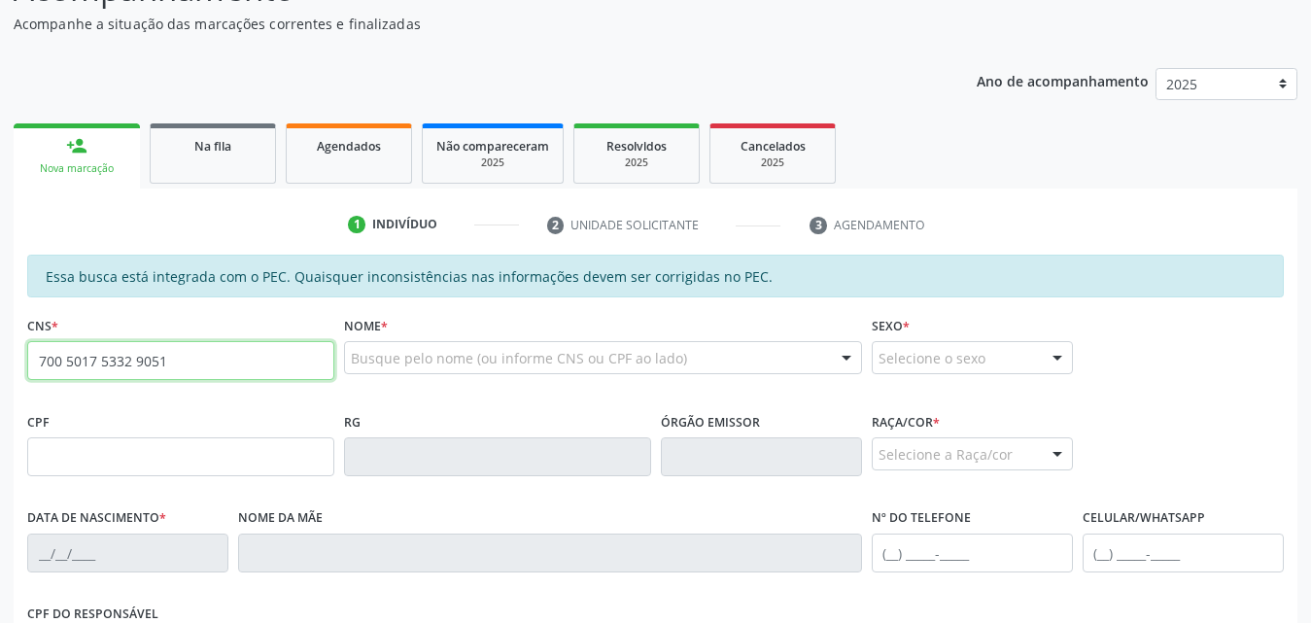
type input "700 5017 5332 9051"
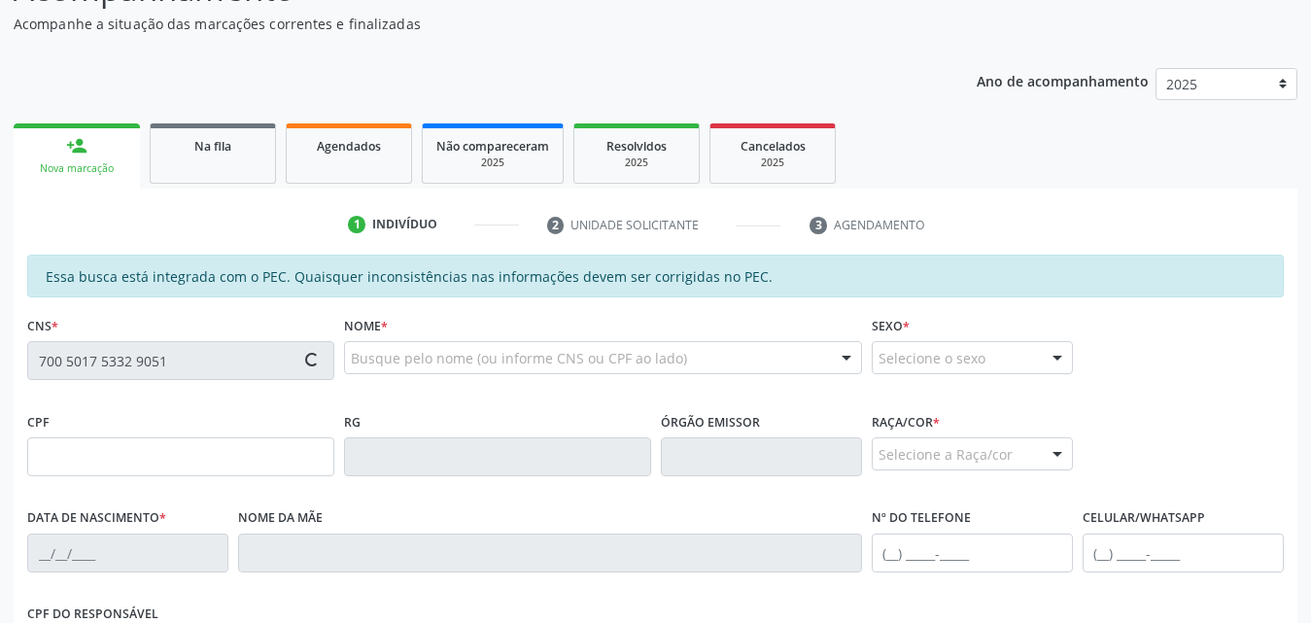
type input "132.871.704-65"
type input "03/01/1998"
type input "Damiana dos Santos"
type input "(82) 99134-1359"
type input "12"
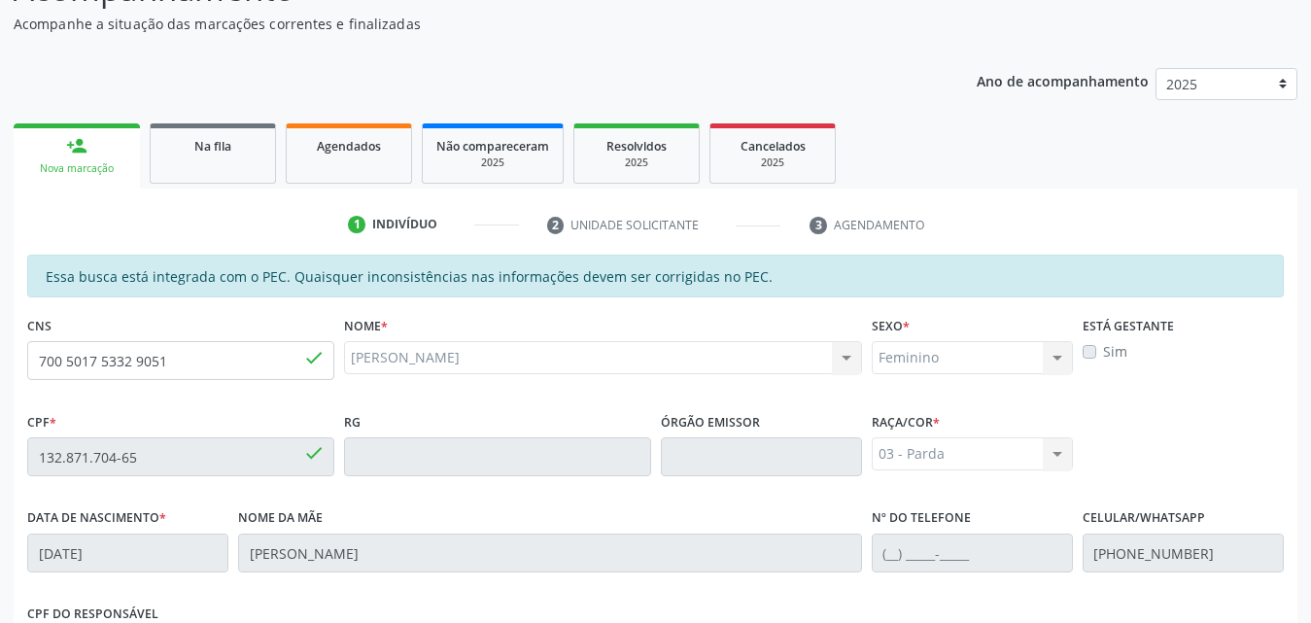
click at [1103, 349] on label "Sim" at bounding box center [1115, 351] width 24 height 20
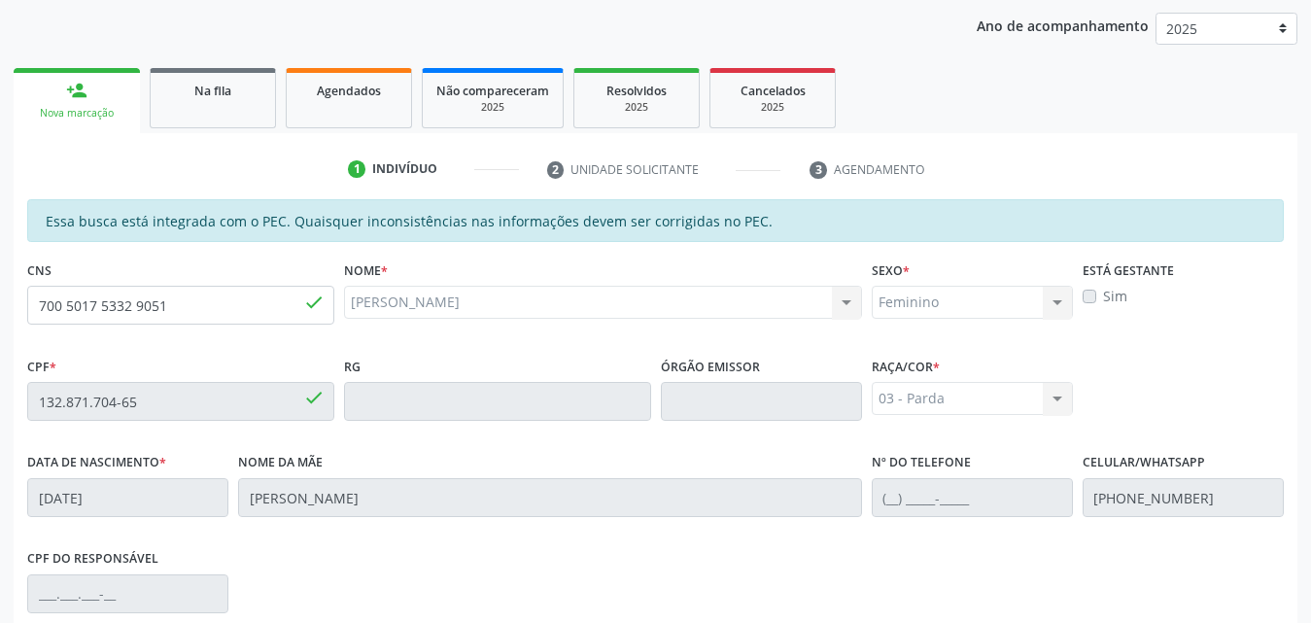
scroll to position [223, 0]
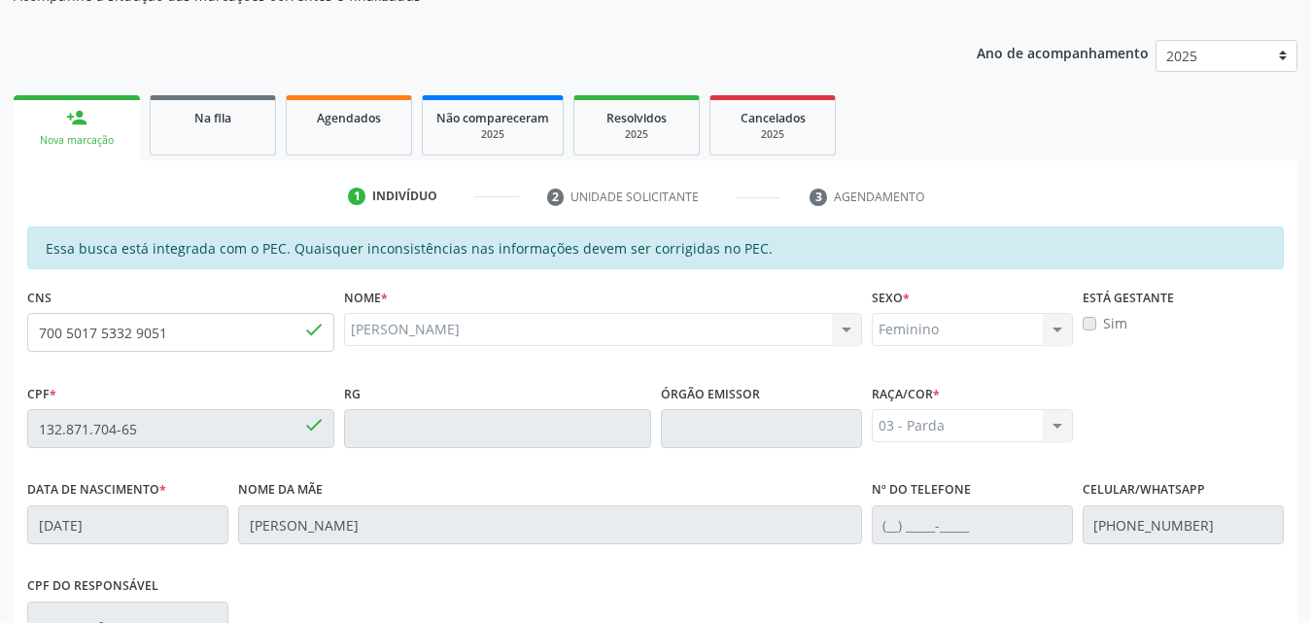
click at [1103, 324] on label "Sim" at bounding box center [1115, 323] width 24 height 20
drag, startPoint x: 1089, startPoint y: 324, endPoint x: 1195, endPoint y: 313, distance: 106.5
click at [1105, 321] on label "Sim" at bounding box center [1115, 323] width 24 height 20
click at [1145, 354] on div "Está gestante Sim" at bounding box center [1183, 331] width 211 height 96
click at [1097, 328] on div "Sim" at bounding box center [1183, 323] width 201 height 20
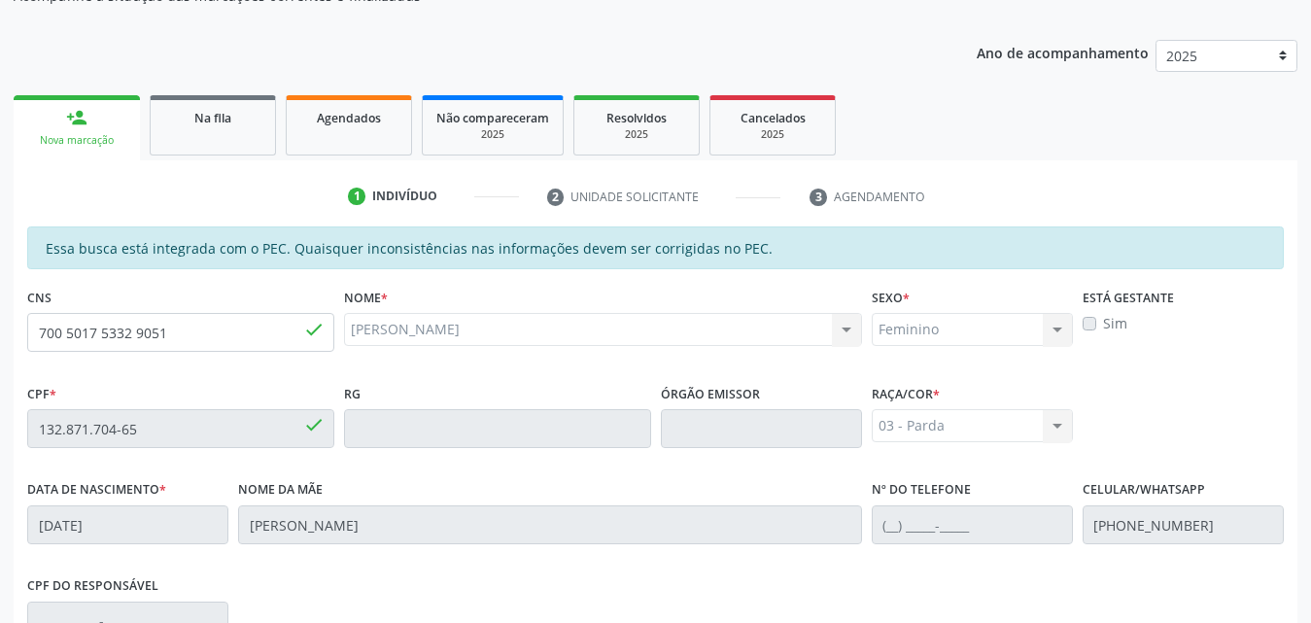
click at [1096, 328] on div "Sim" at bounding box center [1183, 323] width 201 height 20
click at [1133, 364] on div "Está gestante Sim" at bounding box center [1183, 331] width 211 height 96
click at [1103, 321] on label "Sim" at bounding box center [1115, 323] width 24 height 20
click at [1103, 322] on label "Sim" at bounding box center [1115, 323] width 24 height 20
click at [1047, 329] on div "Feminino Masculino Feminino Nenhum resultado encontrado para: " " Não há nenhum…" at bounding box center [972, 329] width 201 height 33
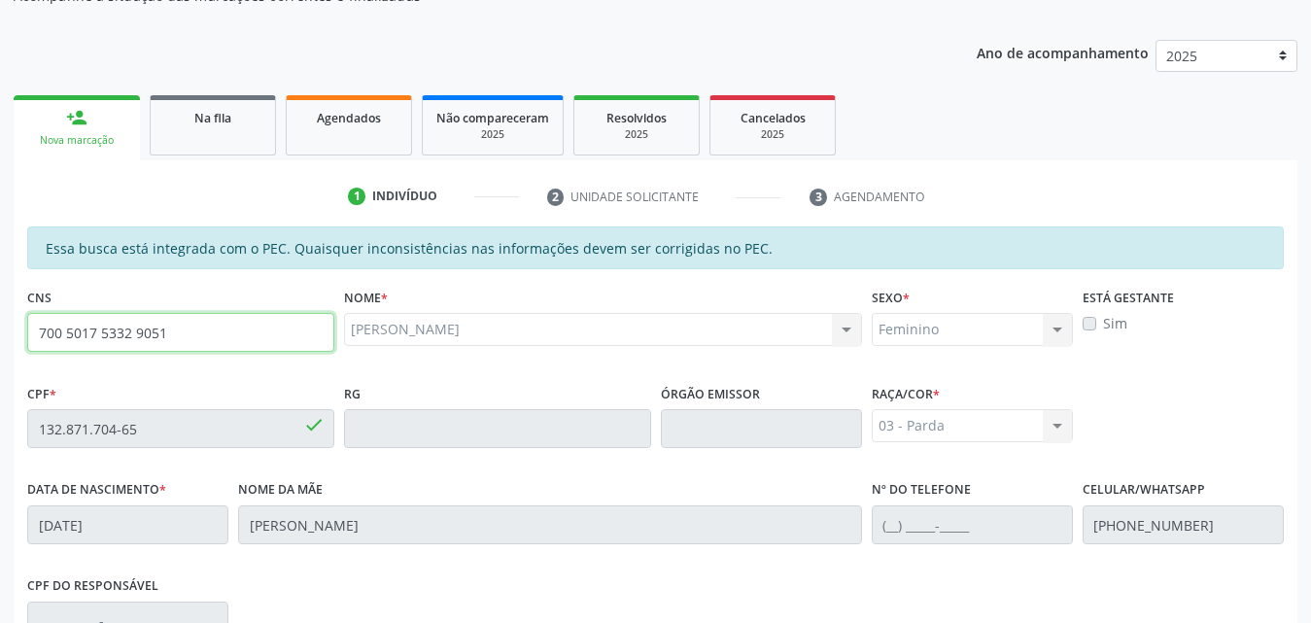
click at [158, 347] on input "700 5017 5332 9051" at bounding box center [180, 332] width 307 height 39
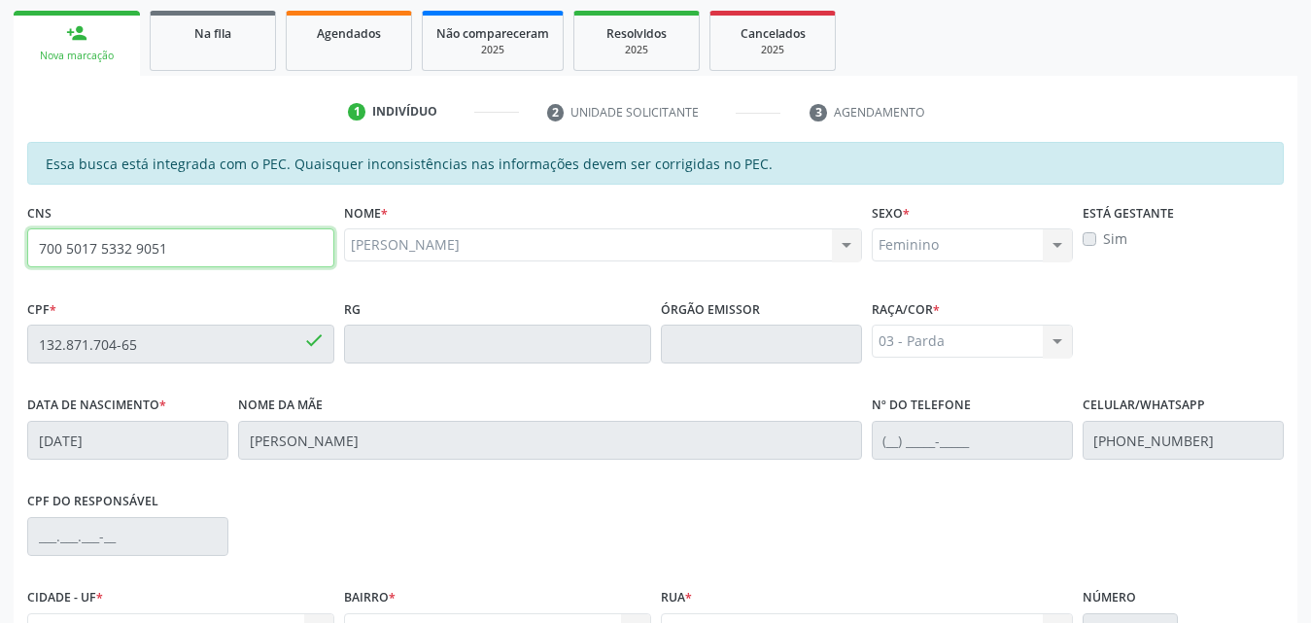
scroll to position [417, 0]
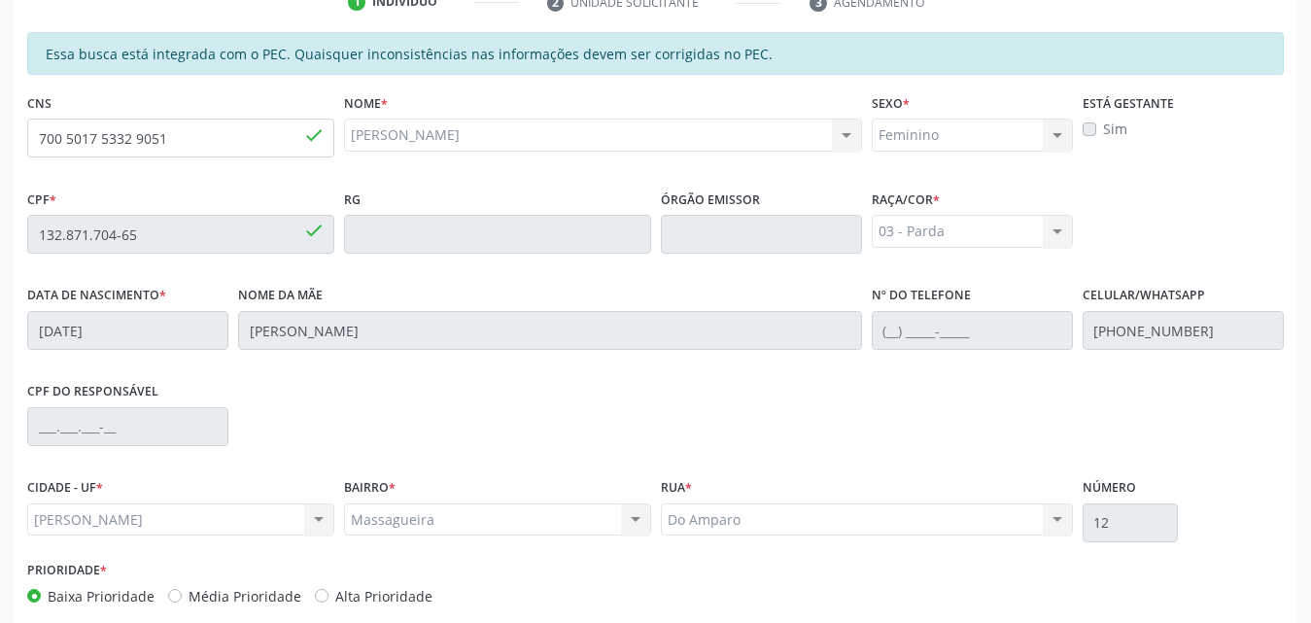
click at [506, 160] on div "Mirely dos Santos Soares Mirely dos Santos Soares CNS: 700 5017 5332 9051 CPF: …" at bounding box center [603, 142] width 518 height 47
click at [154, 143] on input "700 5017 5332 9051" at bounding box center [180, 138] width 307 height 39
click at [194, 137] on input "700 5017 5332 9051" at bounding box center [180, 138] width 307 height 39
click at [558, 134] on div "Mirely dos Santos Soares Mirely dos Santos Soares CNS: 700 5017 5332 9051 CPF: …" at bounding box center [603, 135] width 518 height 33
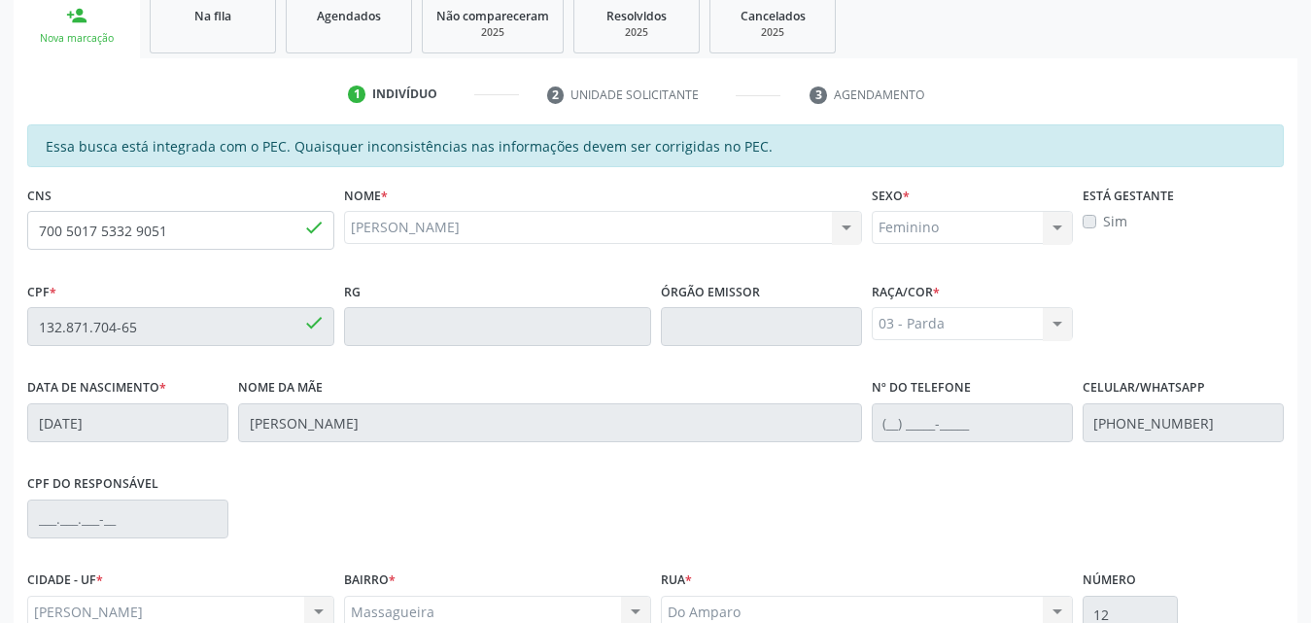
scroll to position [223, 0]
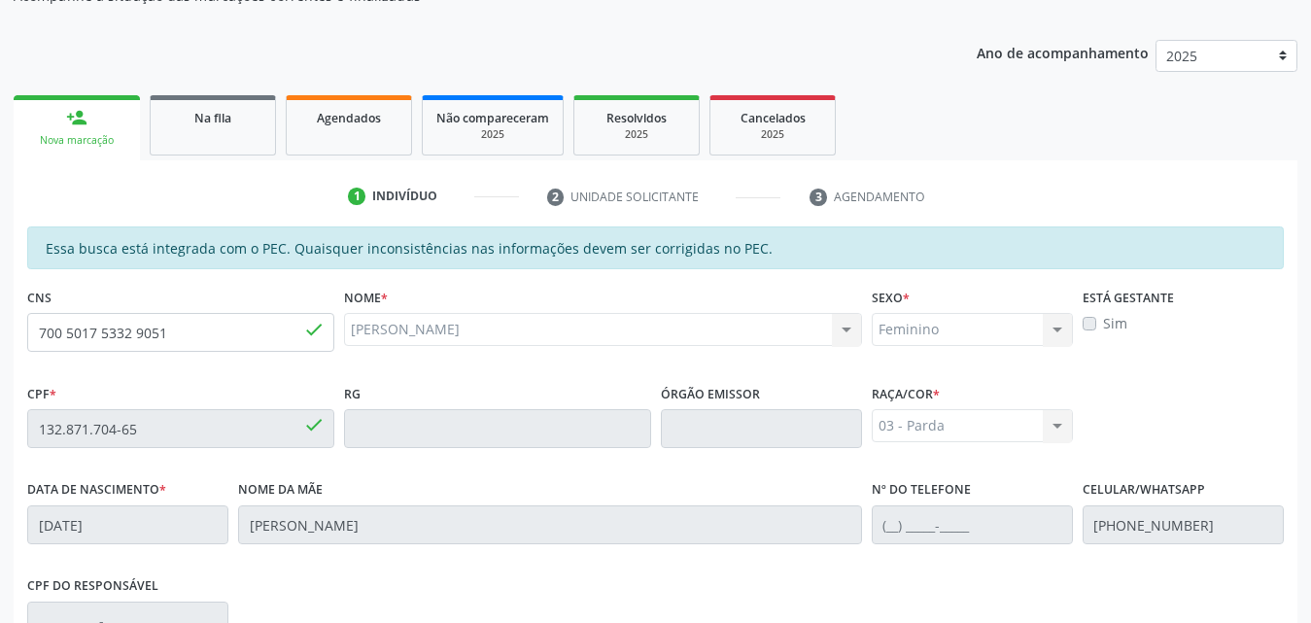
click at [1103, 323] on label "Sim" at bounding box center [1115, 323] width 24 height 20
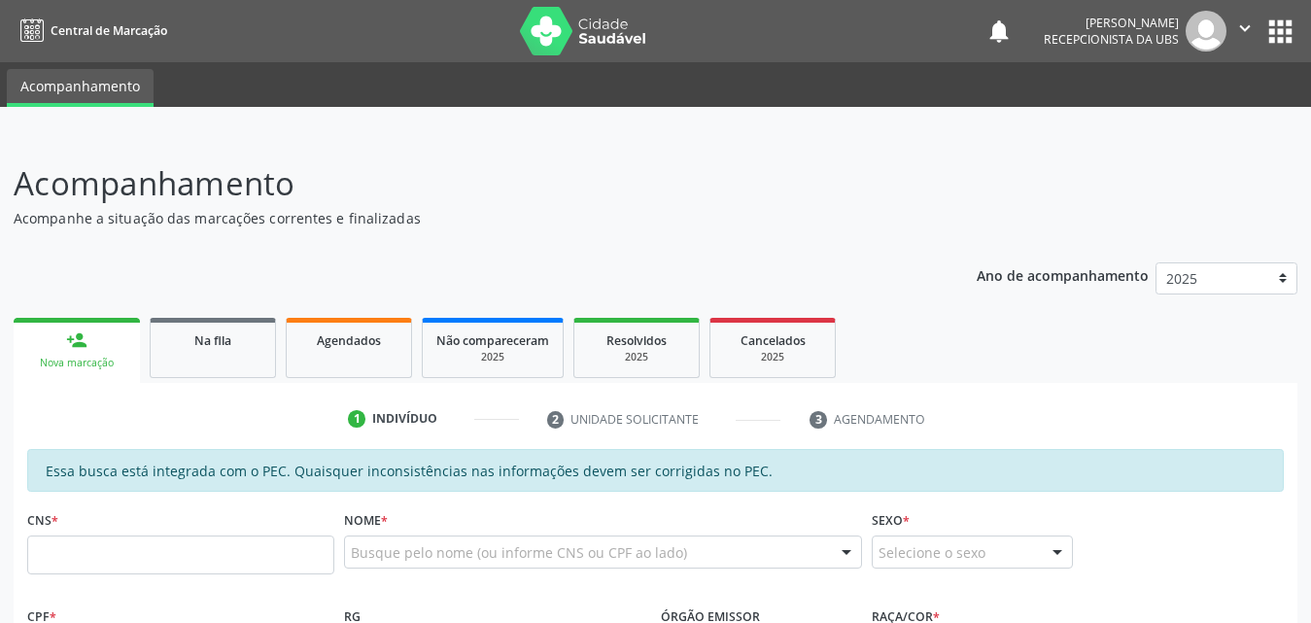
scroll to position [222, 0]
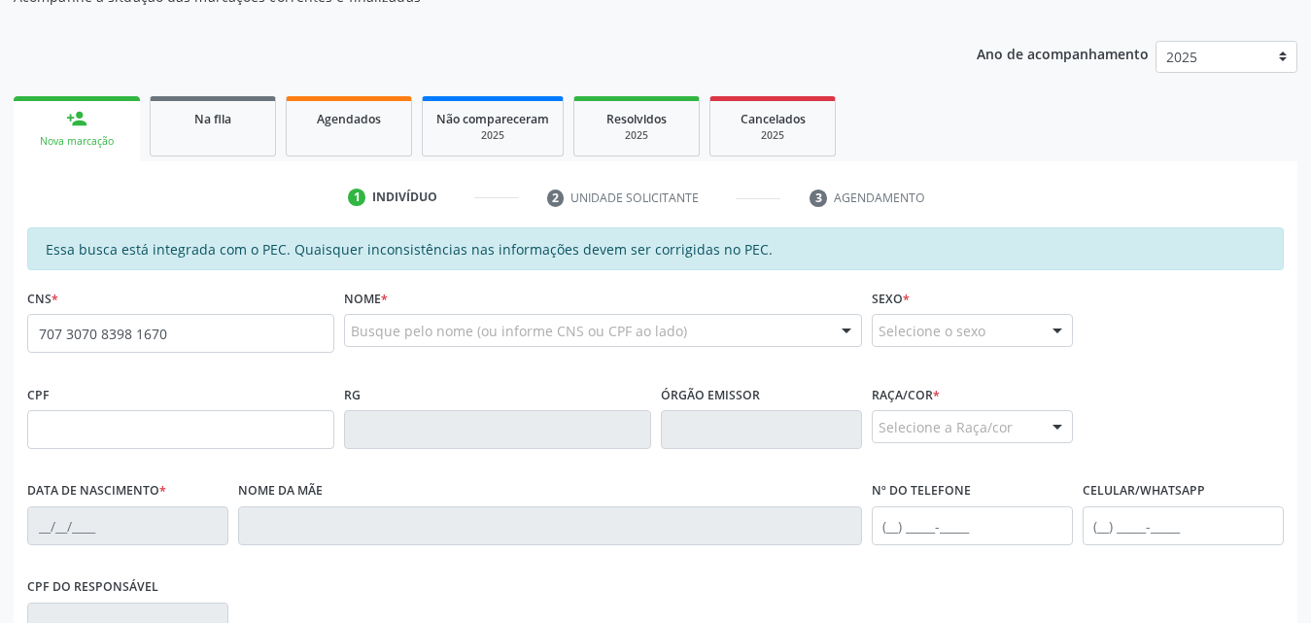
type input "707 3070 8398 1670"
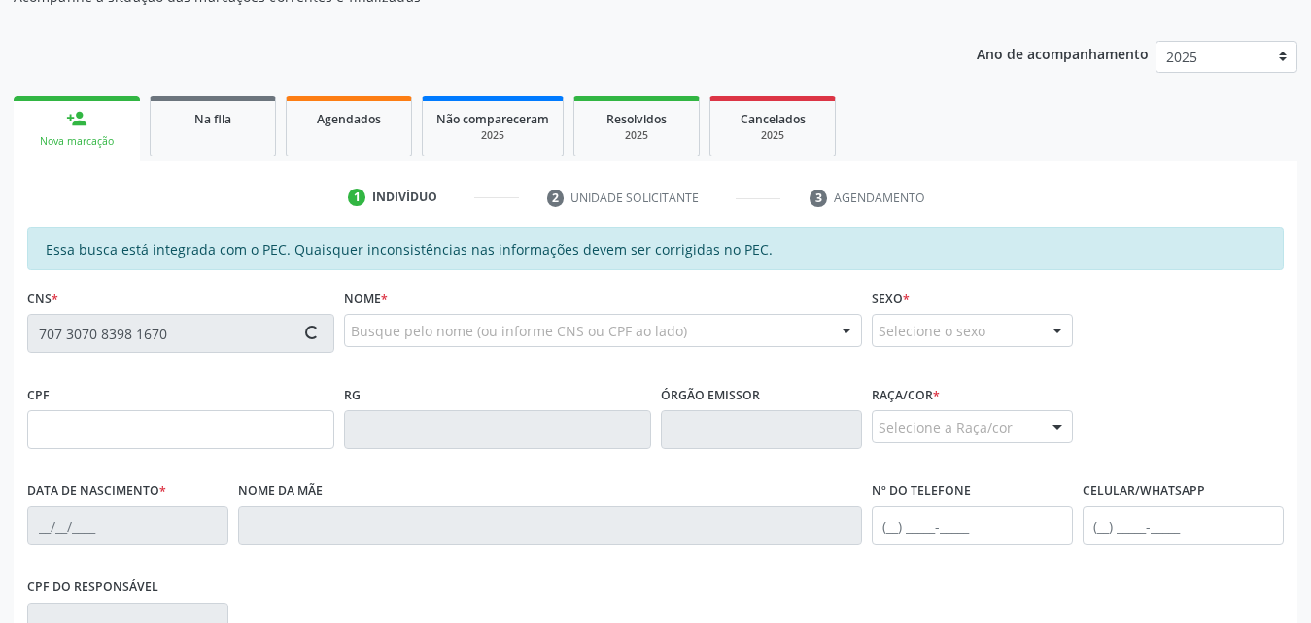
type input "161.521.304-09"
type input "[DATE]"
type input "Josineide [PERSON_NAME]"
type input "[PHONE_NUMBER]"
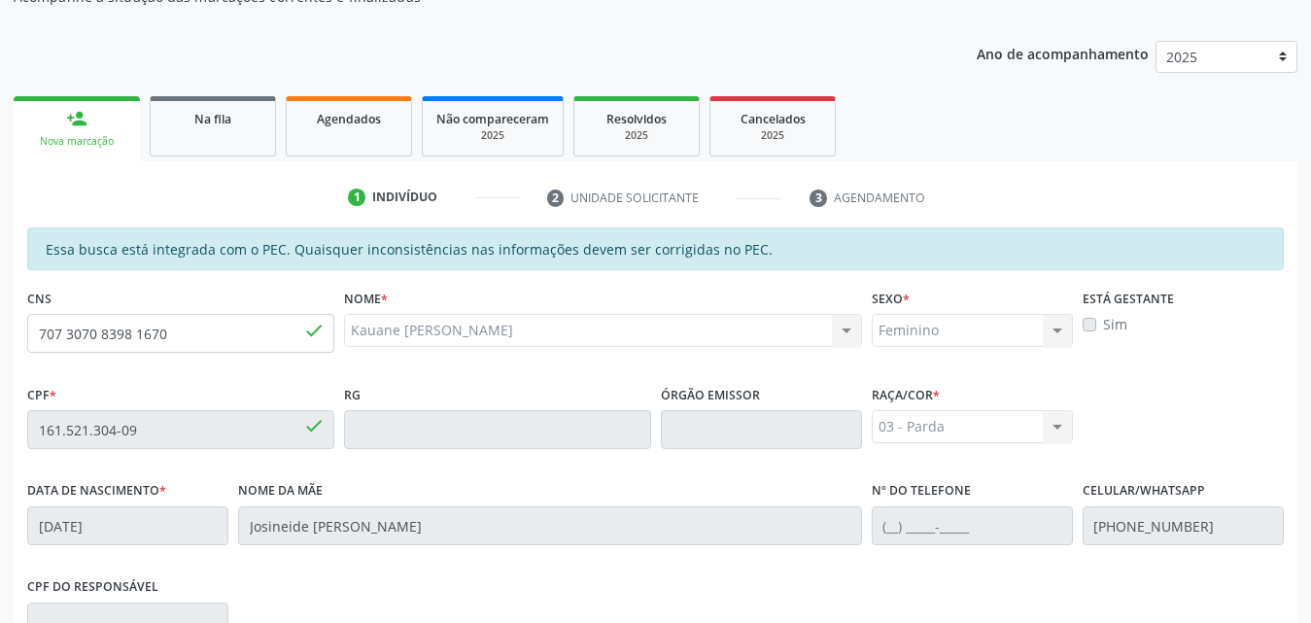
click at [1103, 330] on label "Sim" at bounding box center [1115, 324] width 24 height 20
click at [1103, 327] on label "Sim" at bounding box center [1115, 324] width 24 height 20
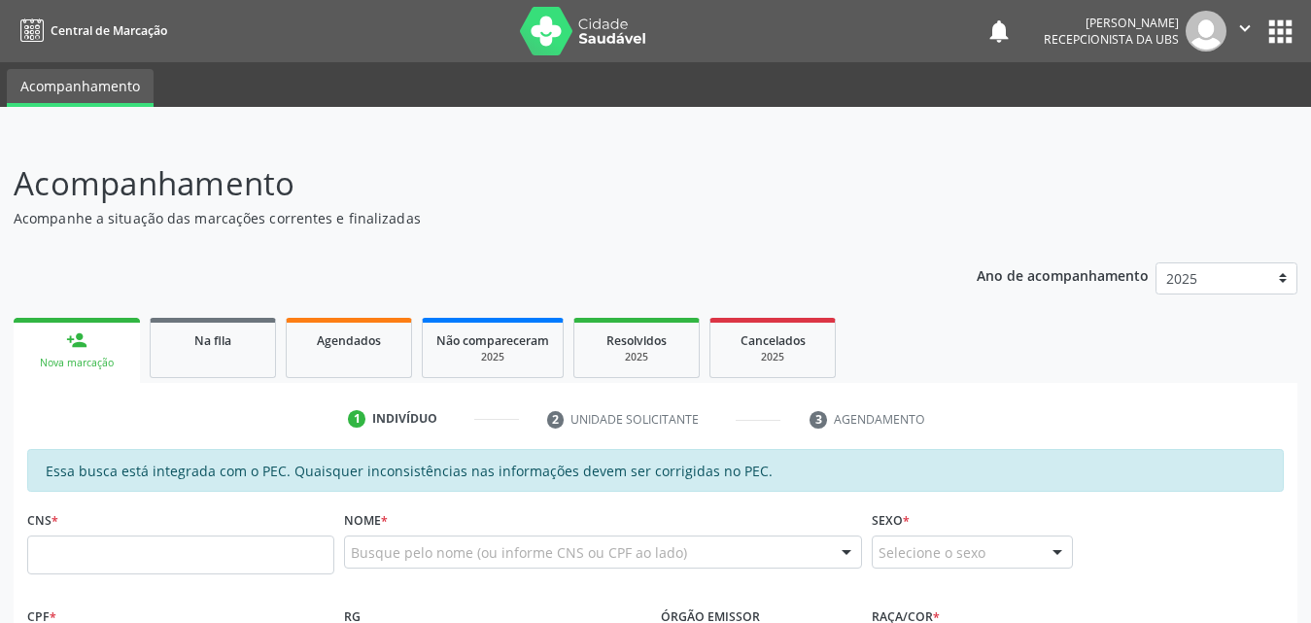
scroll to position [221, 0]
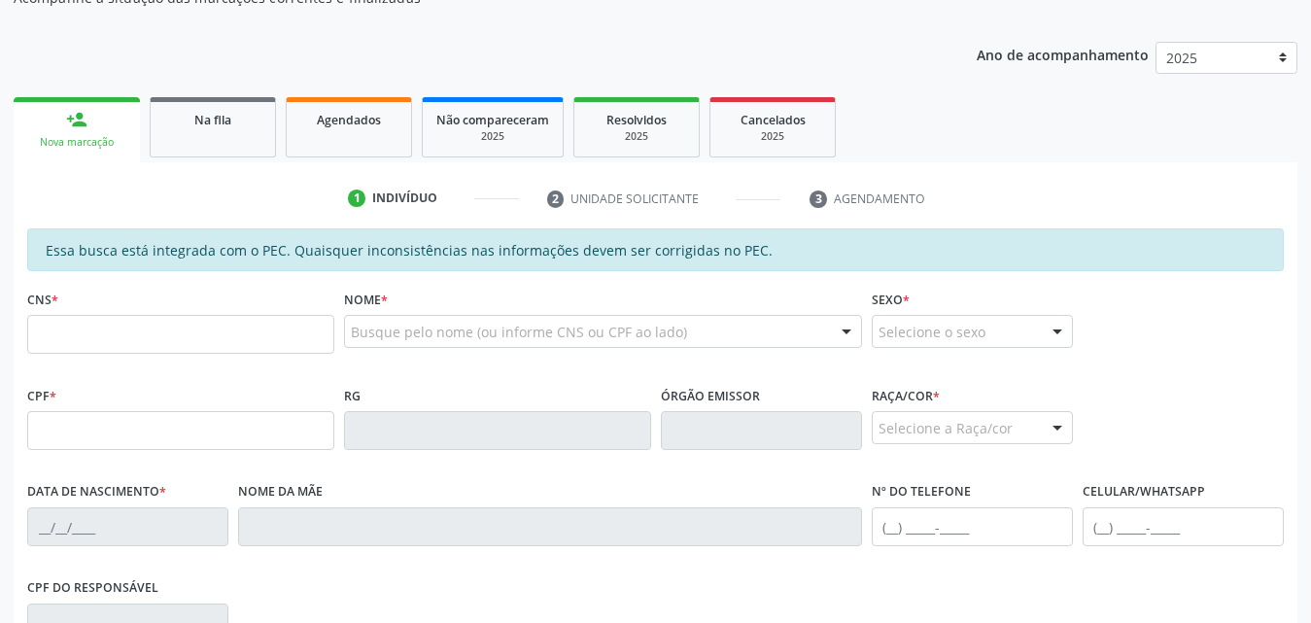
click at [153, 337] on input "text" at bounding box center [180, 334] width 307 height 39
type input "700 5017 5332 9051"
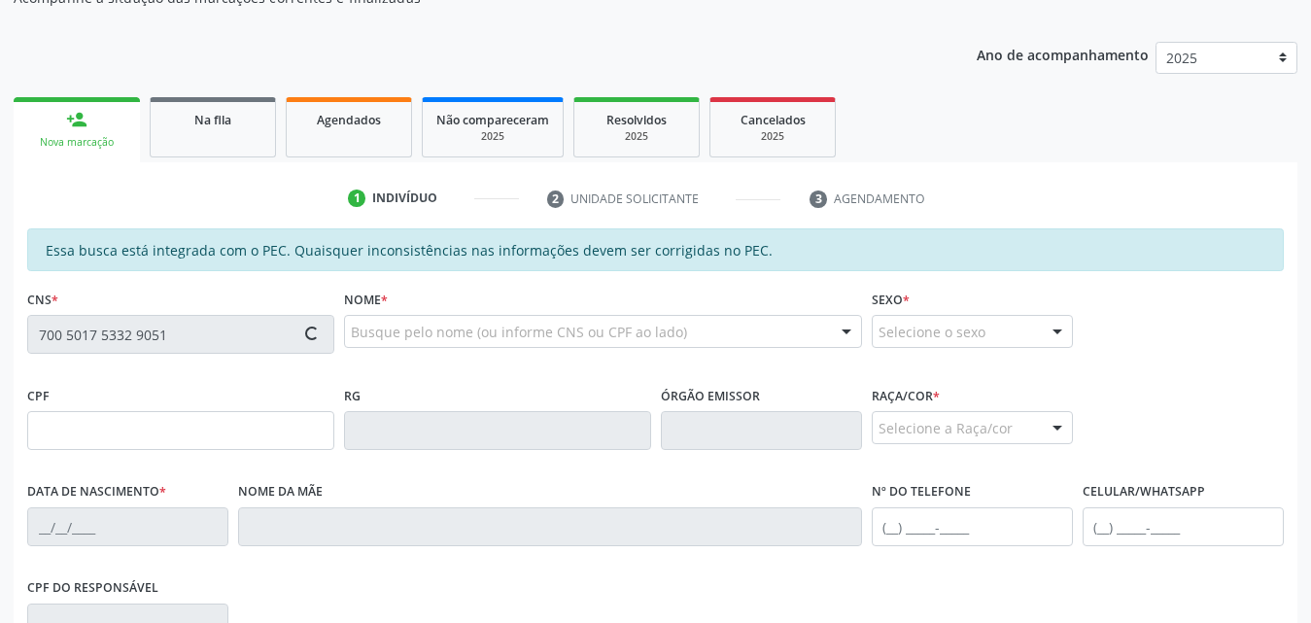
type input "132.871.704-65"
type input "03/01/1998"
type input "Damiana dos Santos"
type input "(82) 99134-1359"
type input "12"
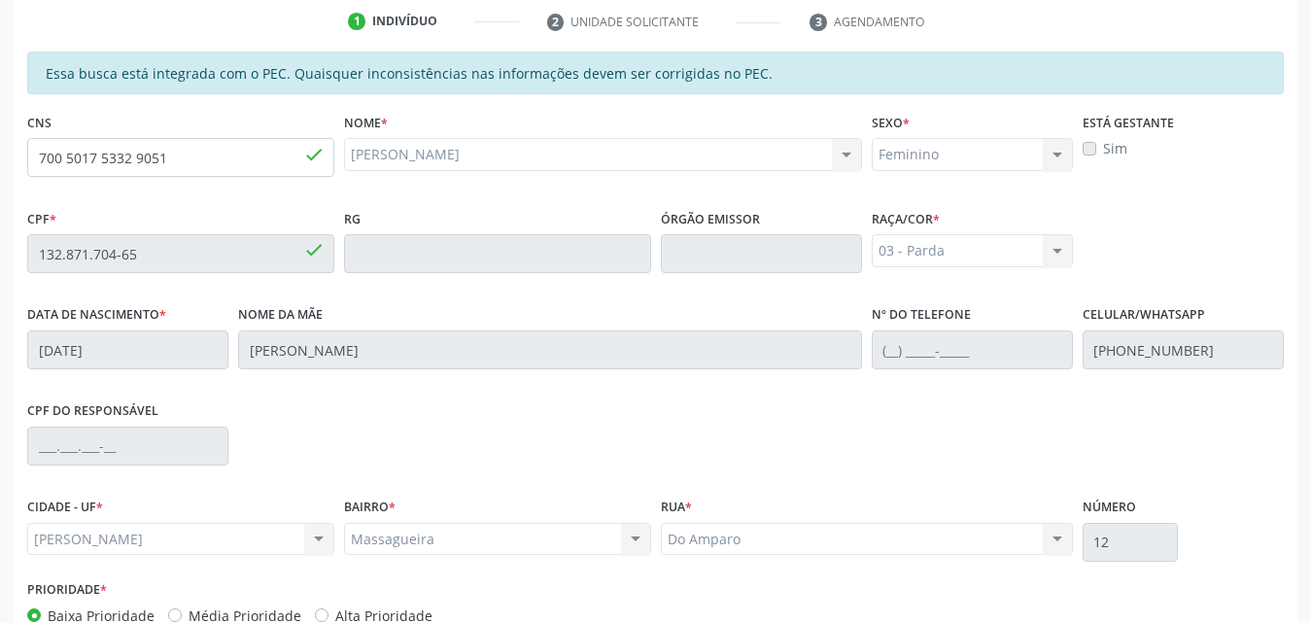
scroll to position [514, 0]
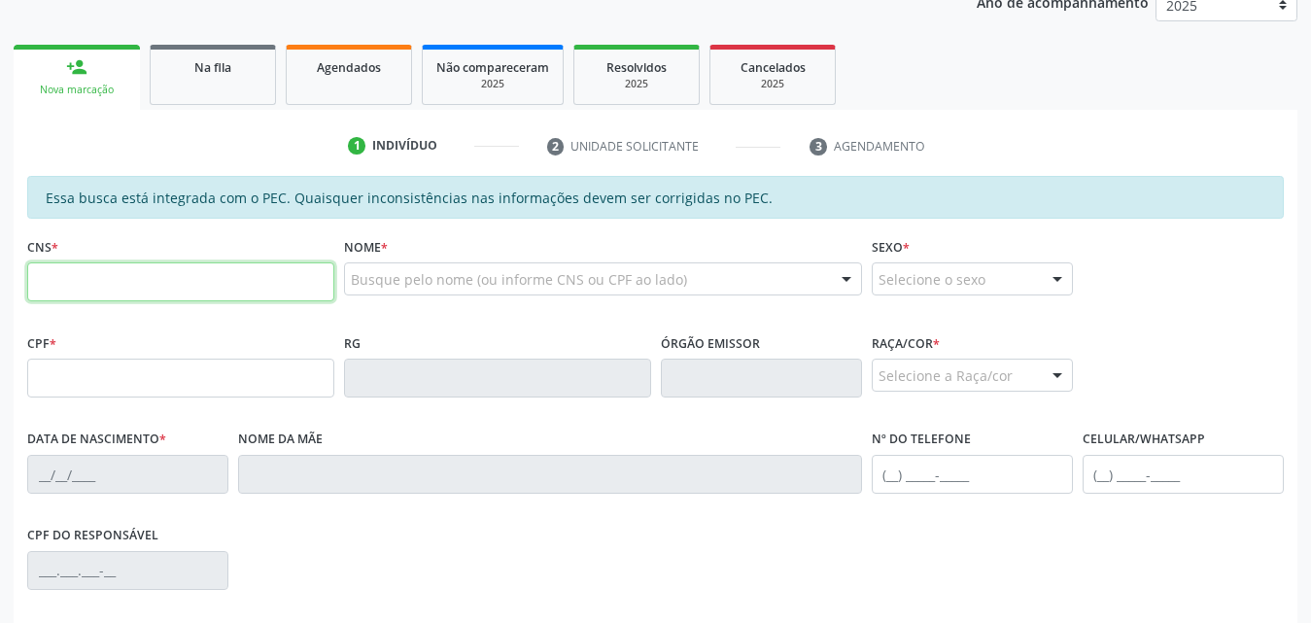
scroll to position [292, 0]
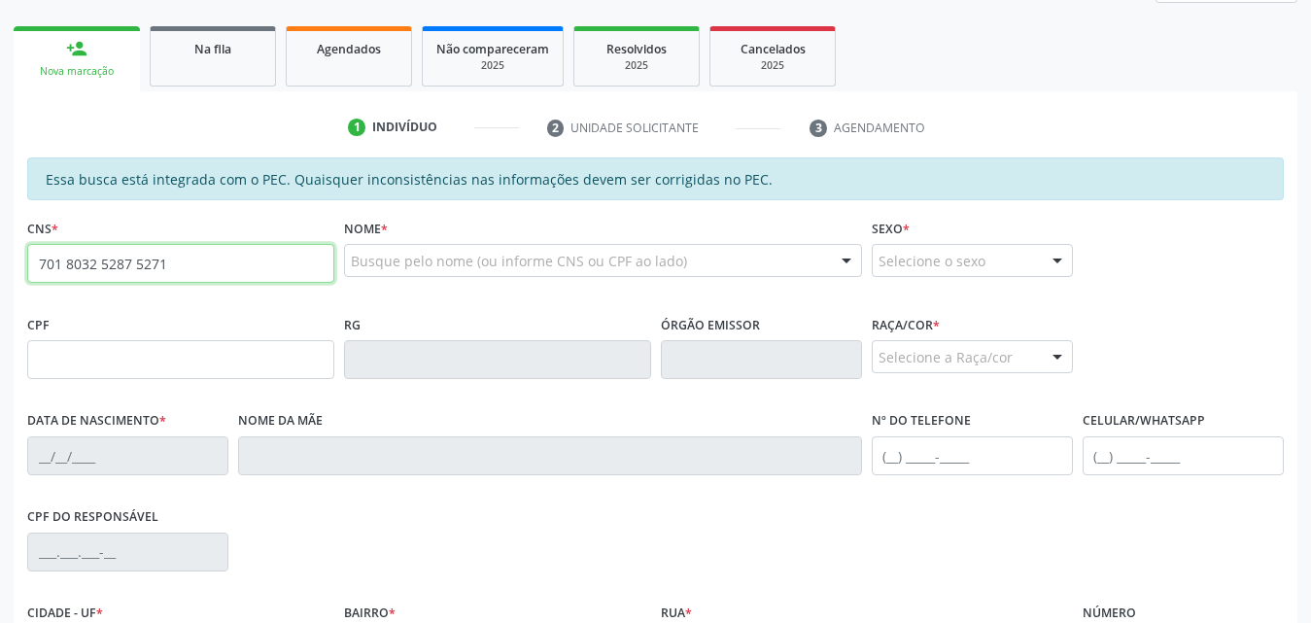
type input "701 8032 5287 5271"
type input "081.623.994-02"
type input "[DATE]"
type input "[PERSON_NAME]"
type input "[PHONE_NUMBER]"
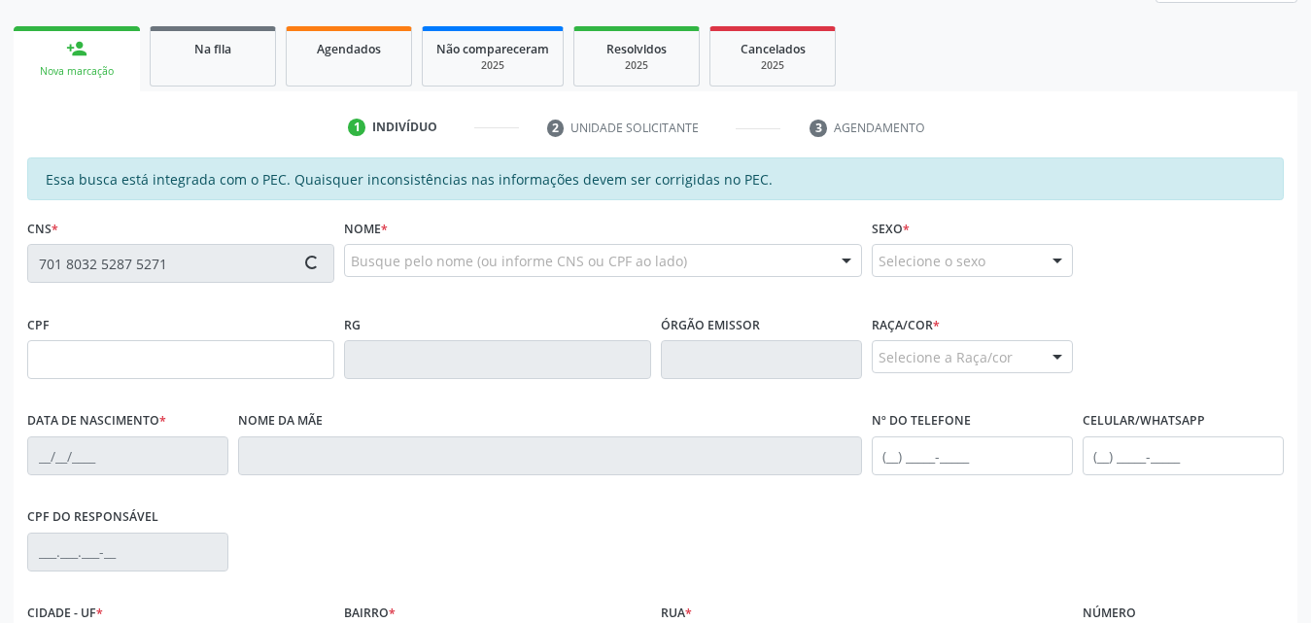
type input "85"
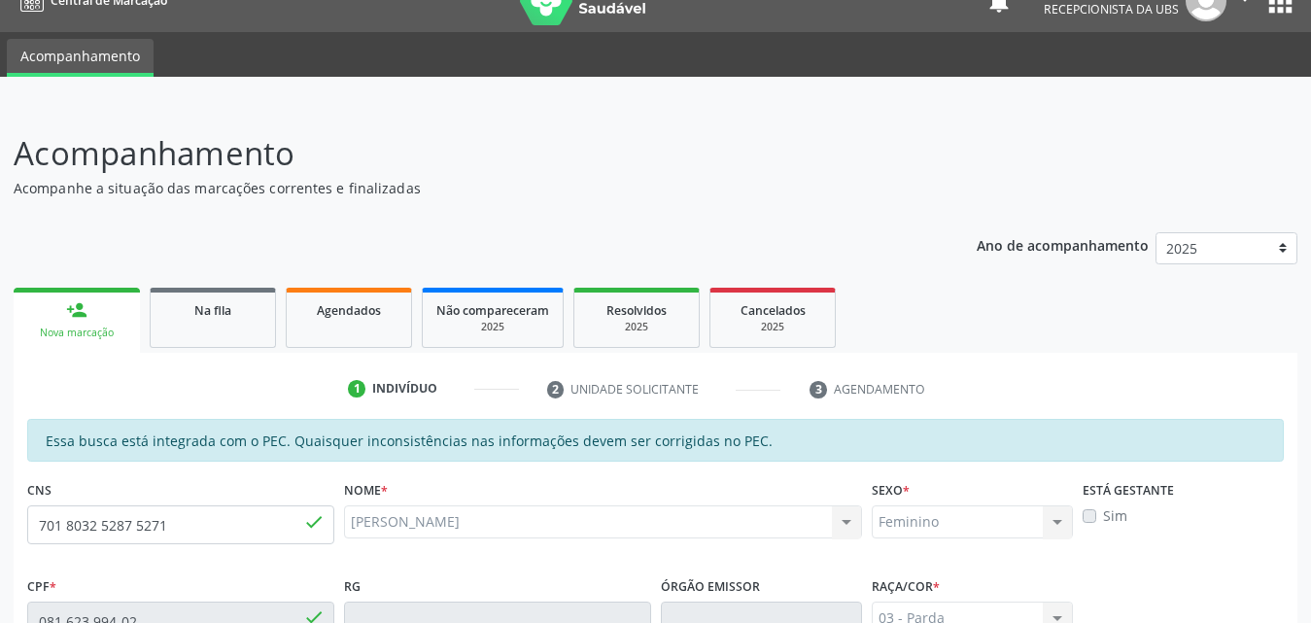
scroll to position [28, 0]
